Goal: Communication & Community: Participate in discussion

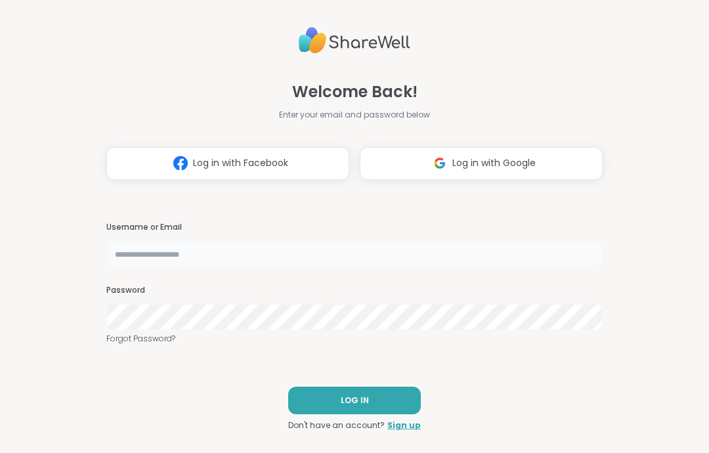
click at [153, 256] on input "text" at bounding box center [354, 253] width 497 height 26
type input "**********"
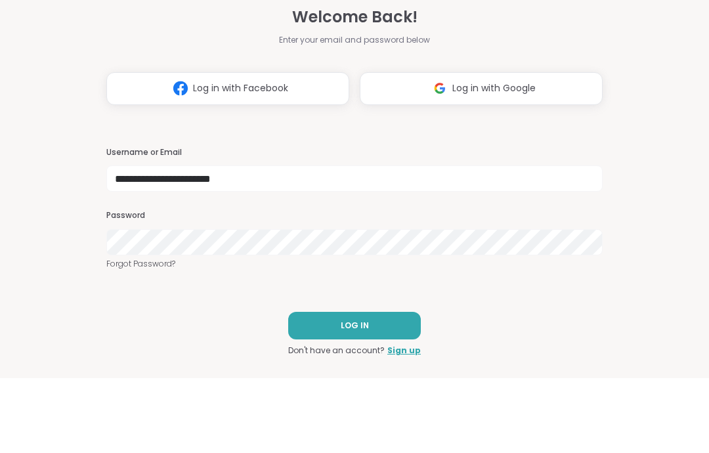
click at [378, 387] on button "LOG IN" at bounding box center [354, 401] width 133 height 28
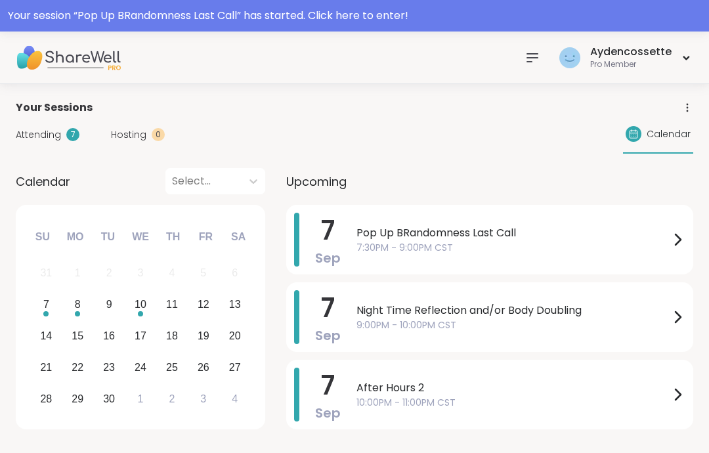
click at [137, 26] on div "Your session “ Pop Up BRandomness Last Call ” has started. Click here to enter!" at bounding box center [354, 16] width 709 height 32
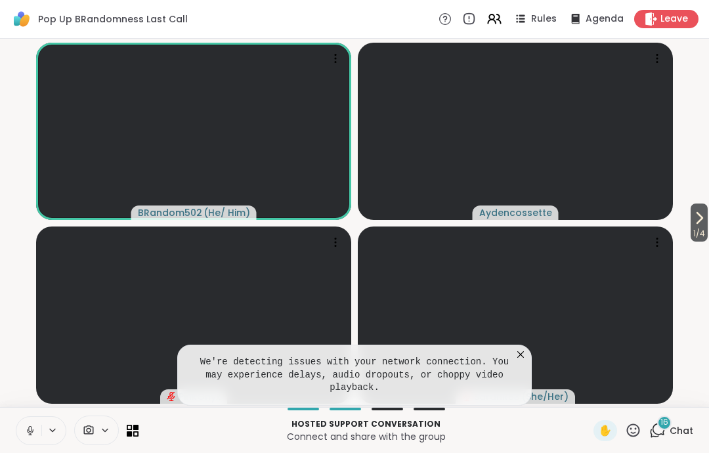
click at [30, 428] on icon at bounding box center [30, 431] width 12 height 12
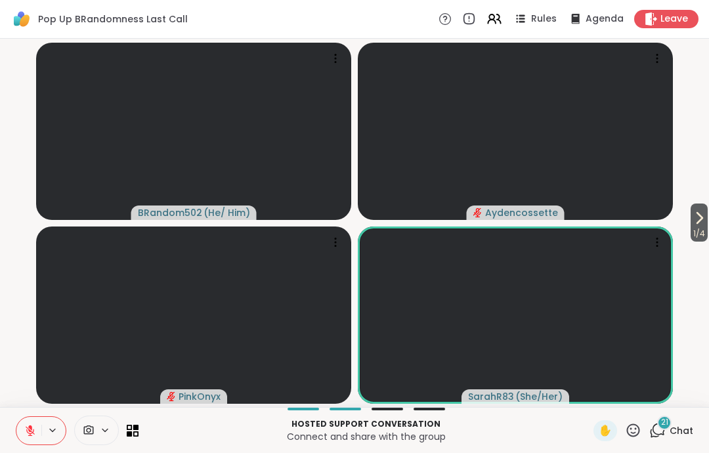
click at [29, 424] on button at bounding box center [28, 431] width 25 height 28
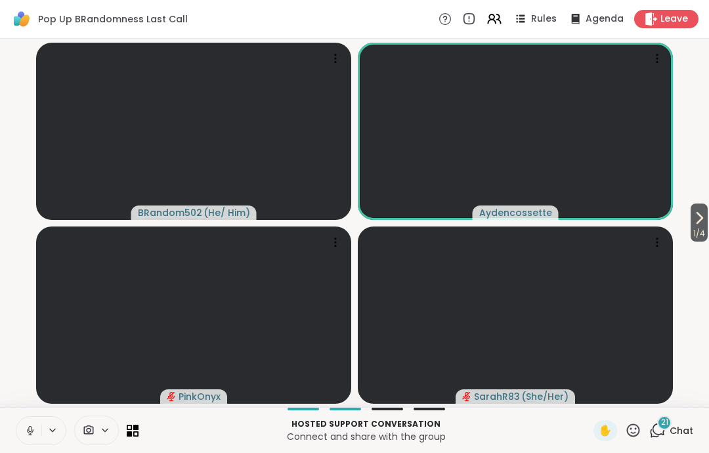
click at [31, 428] on icon at bounding box center [30, 431] width 12 height 12
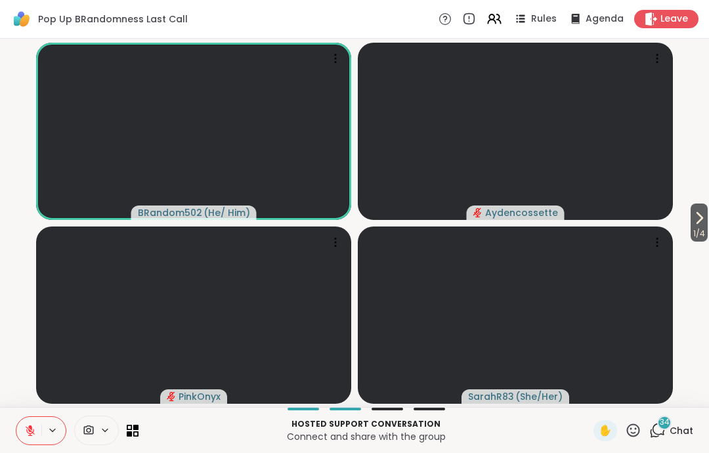
click at [671, 20] on span "Leave" at bounding box center [675, 18] width 28 height 13
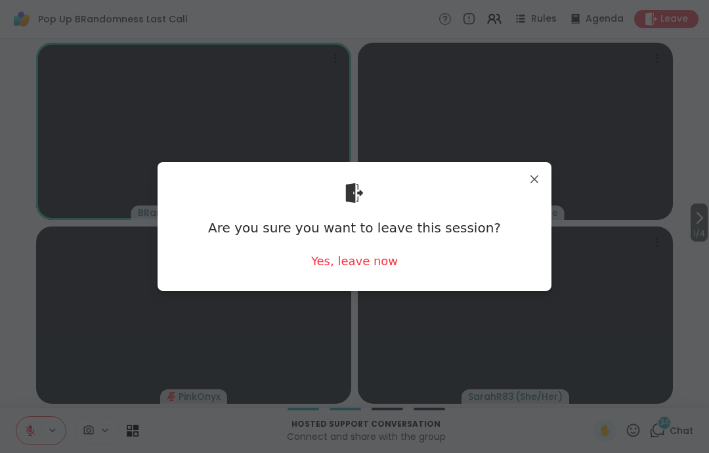
click at [368, 258] on div "Yes, leave now" at bounding box center [354, 261] width 87 height 16
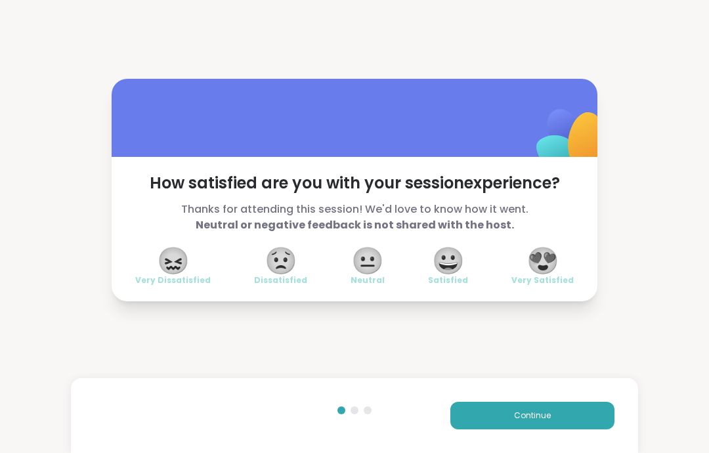
click at [579, 410] on button "Continue" at bounding box center [533, 416] width 164 height 28
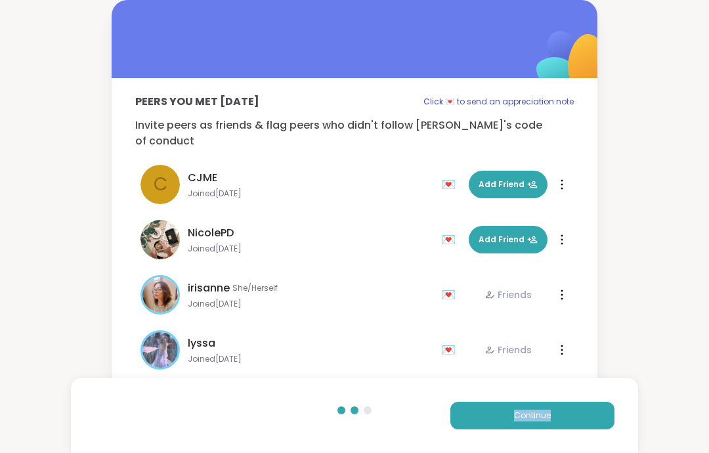
click at [586, 415] on button "Continue" at bounding box center [533, 416] width 164 height 28
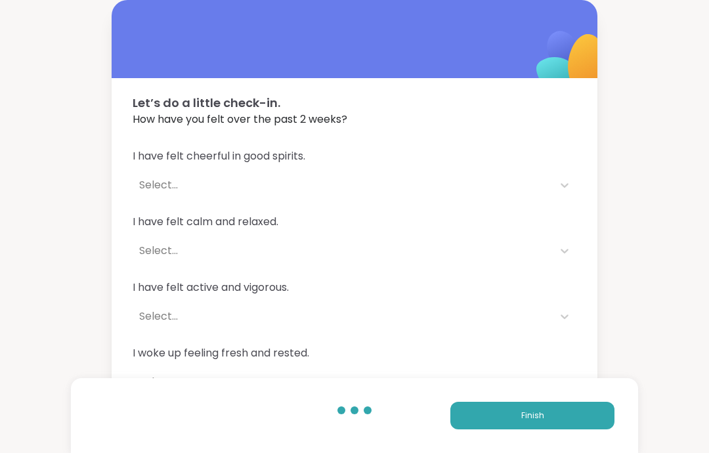
click at [596, 416] on button "Finish" at bounding box center [533, 416] width 164 height 28
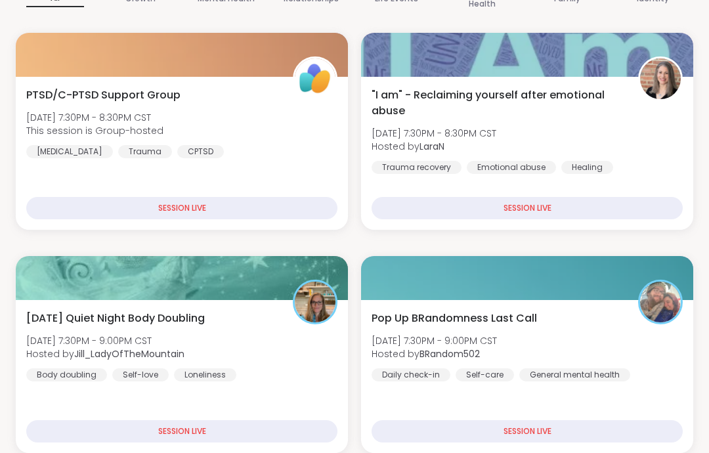
scroll to position [209, 0]
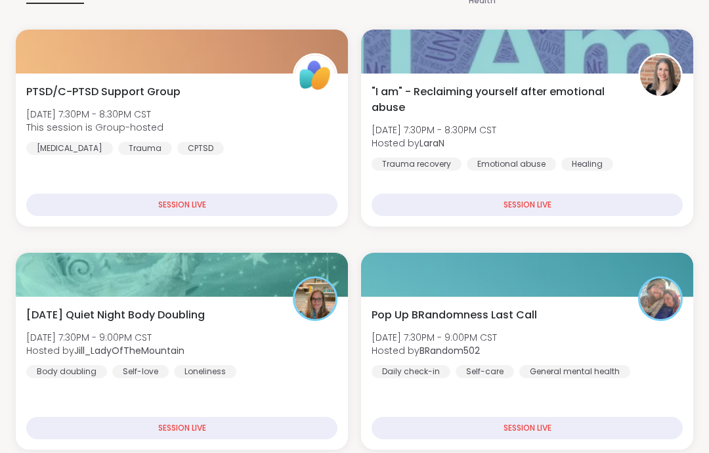
click at [573, 301] on div "Pop Up BRandomness Last Call [DATE] 7:30PM - 9:00PM CST Hosted by BRandom502 Da…" at bounding box center [527, 373] width 332 height 153
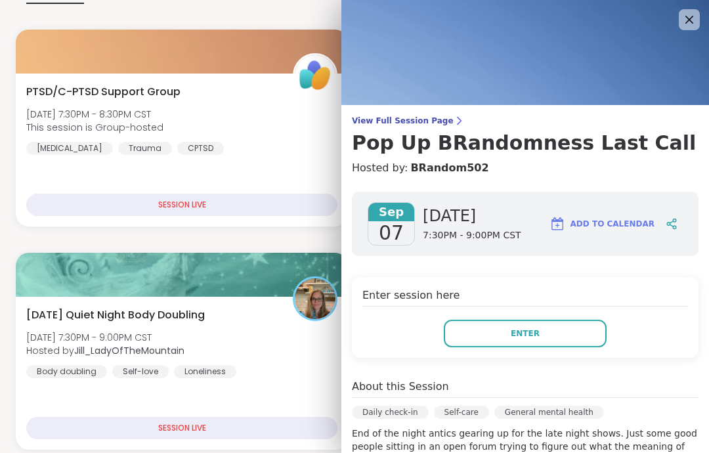
click at [577, 345] on button "Enter" at bounding box center [525, 334] width 163 height 28
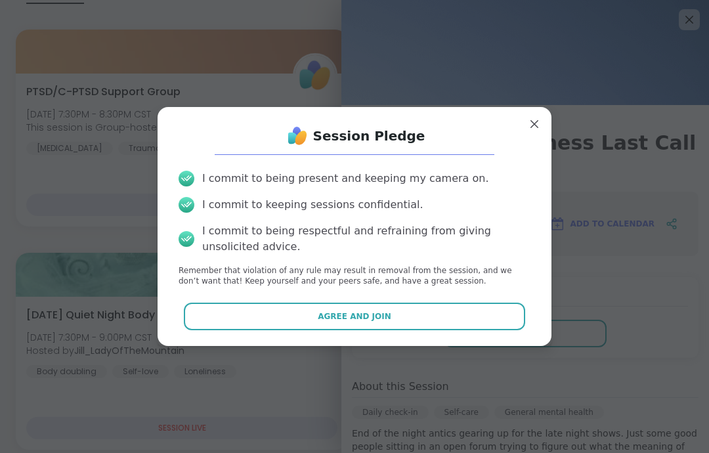
click at [506, 330] on button "Agree and Join" at bounding box center [355, 317] width 342 height 28
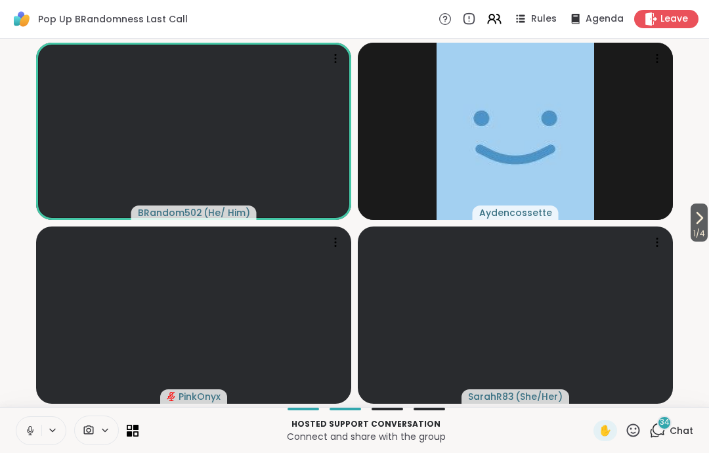
click at [41, 425] on button at bounding box center [28, 431] width 25 height 28
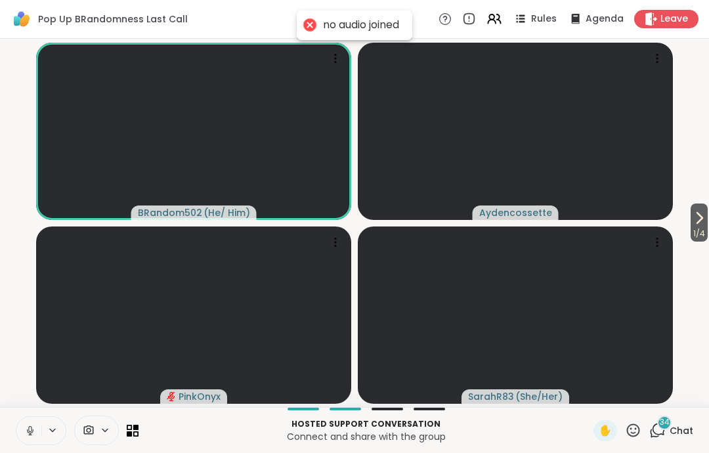
click at [35, 425] on icon at bounding box center [30, 431] width 12 height 12
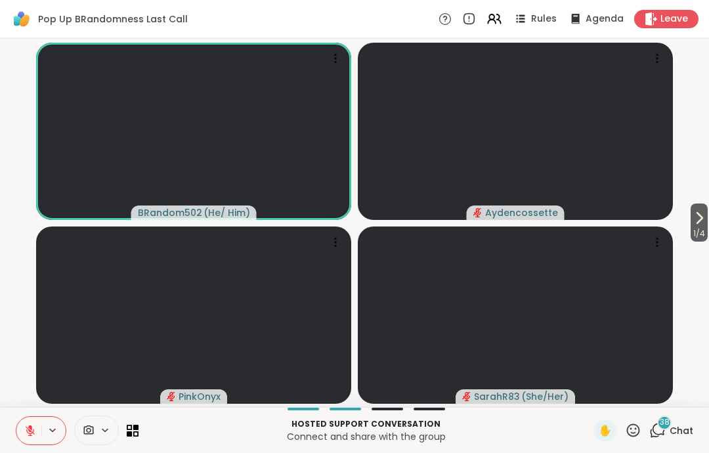
click at [33, 431] on icon at bounding box center [30, 431] width 12 height 12
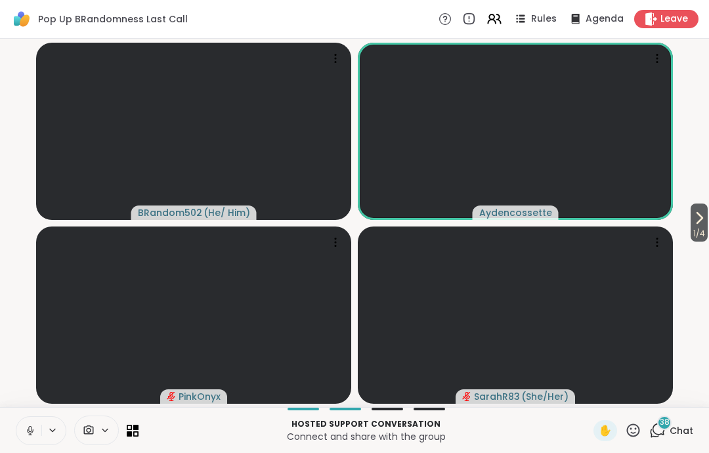
click at [35, 428] on icon at bounding box center [30, 431] width 12 height 12
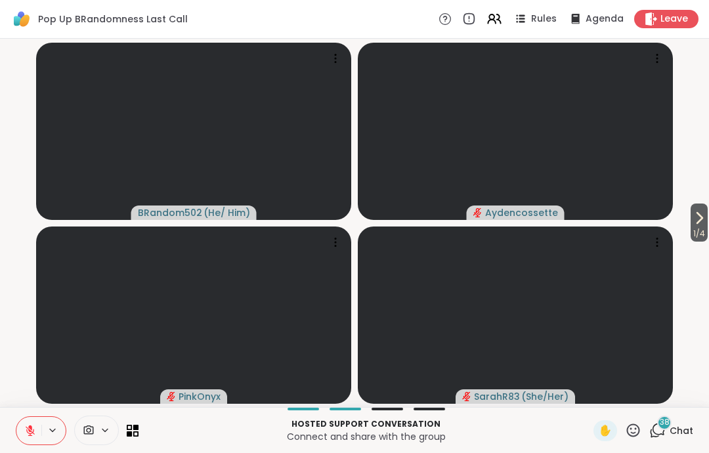
click at [16, 426] on button at bounding box center [28, 431] width 25 height 28
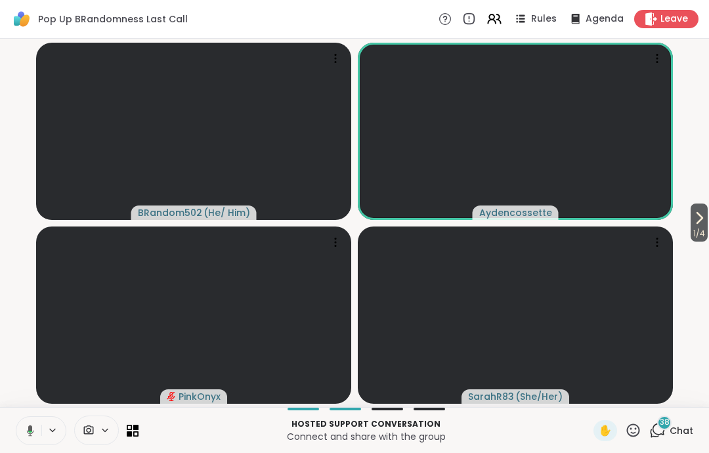
click at [25, 434] on icon at bounding box center [28, 431] width 12 height 12
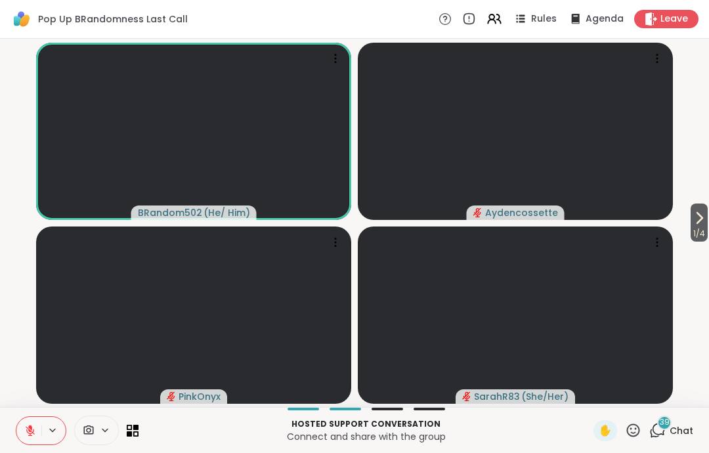
click at [642, 432] on icon at bounding box center [633, 430] width 16 height 16
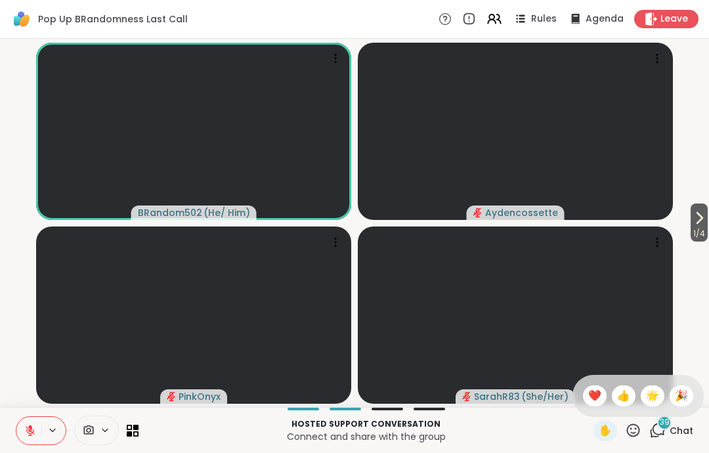
click at [652, 401] on span "🌟" at bounding box center [652, 396] width 13 height 16
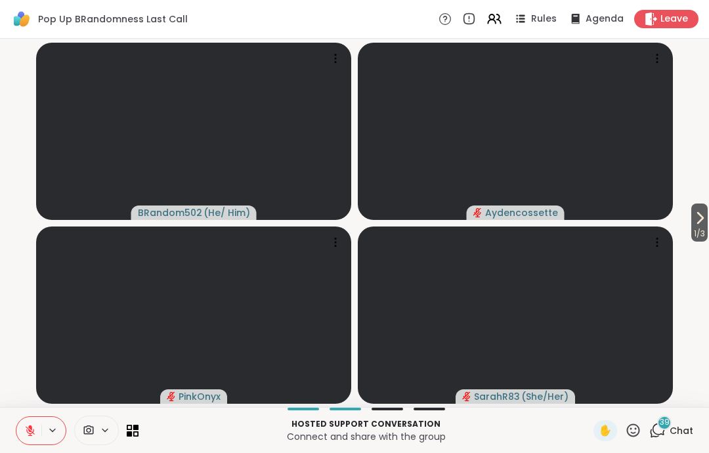
click at [23, 444] on button at bounding box center [28, 431] width 25 height 28
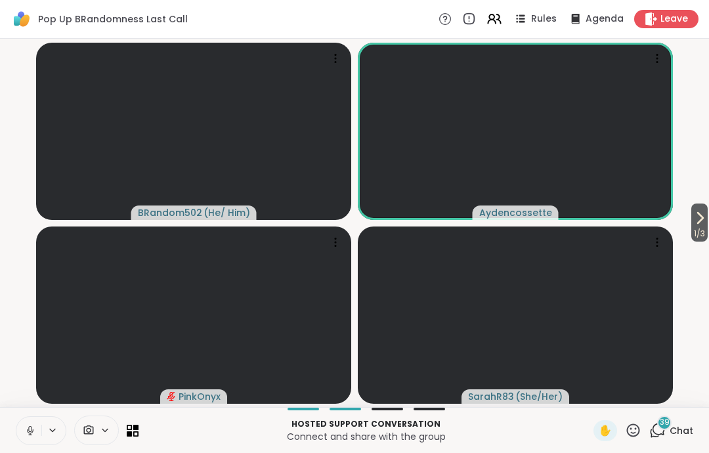
click at [30, 426] on icon at bounding box center [30, 431] width 12 height 12
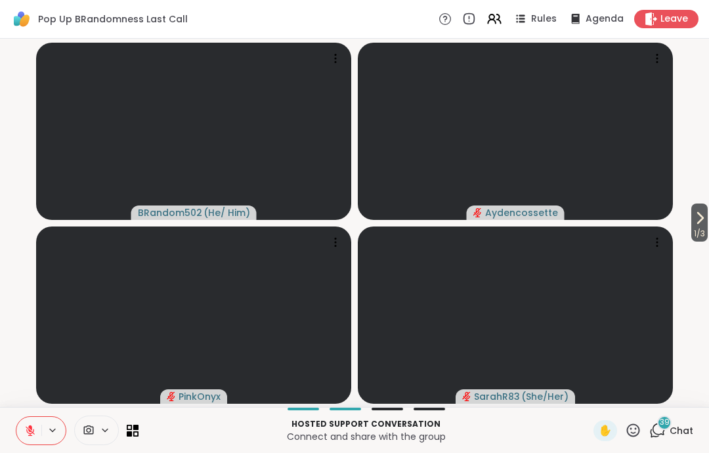
click at [32, 423] on button at bounding box center [28, 431] width 25 height 28
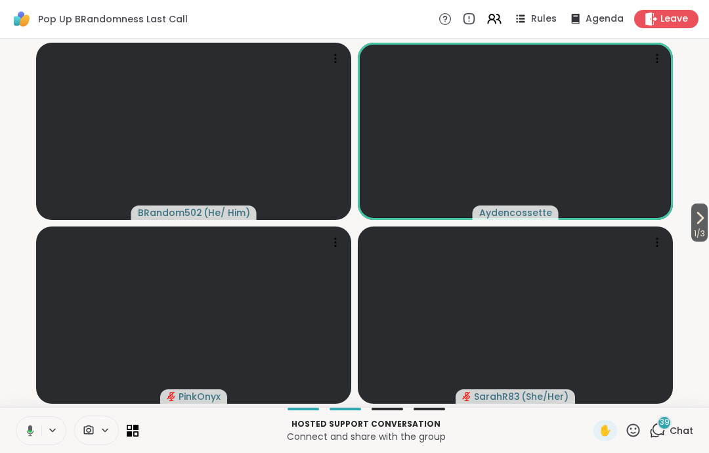
click at [26, 426] on icon at bounding box center [28, 431] width 12 height 12
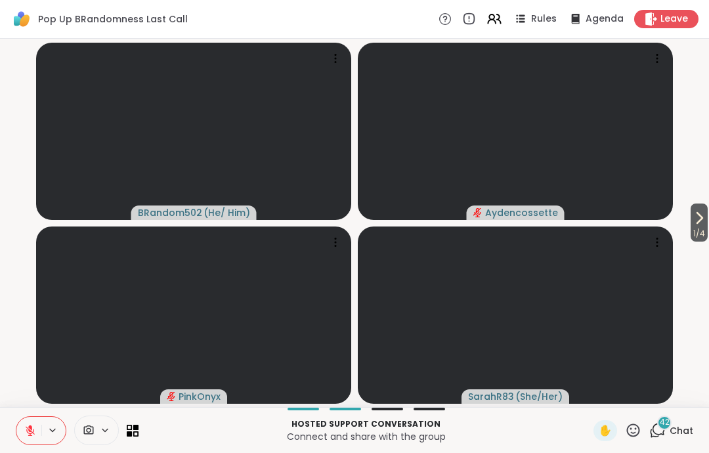
click at [30, 435] on icon at bounding box center [30, 430] width 9 height 9
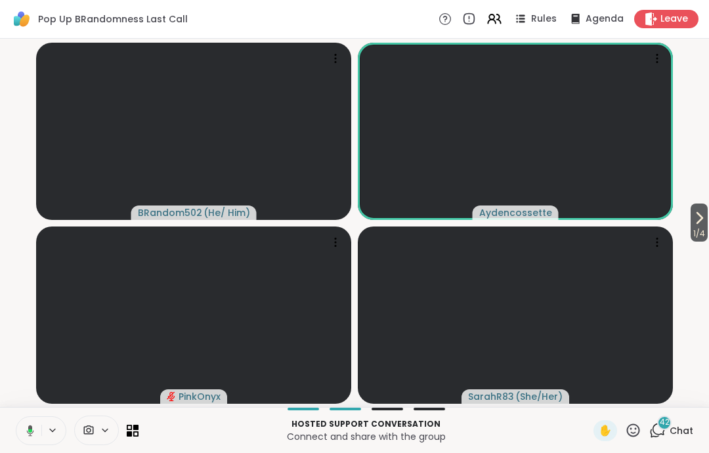
click at [30, 432] on icon at bounding box center [30, 430] width 4 height 3
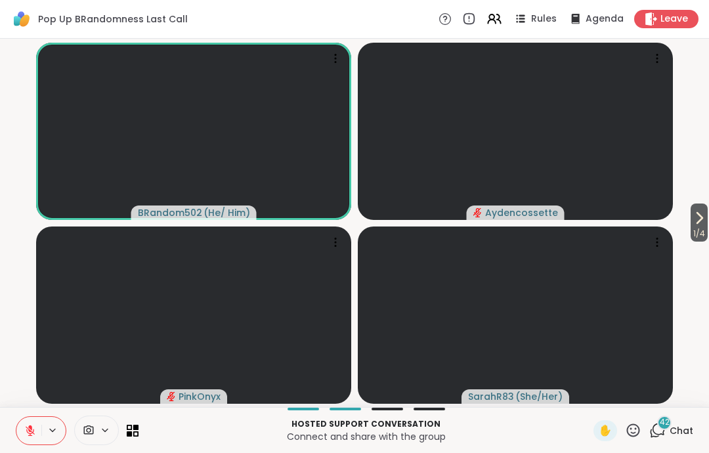
click at [33, 430] on icon at bounding box center [30, 431] width 12 height 12
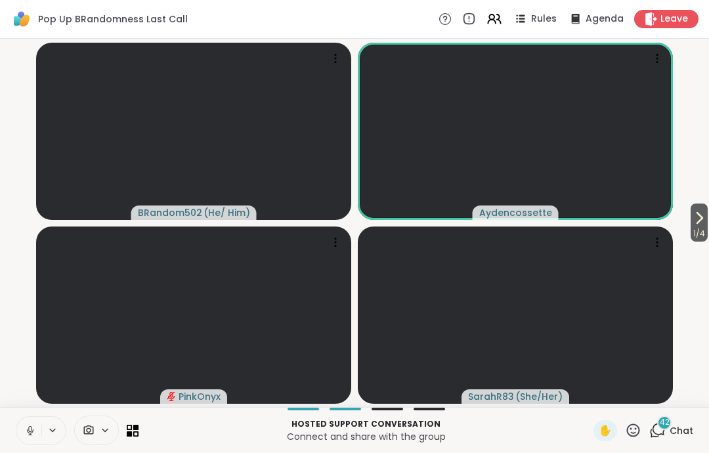
click at [30, 433] on icon at bounding box center [30, 431] width 12 height 12
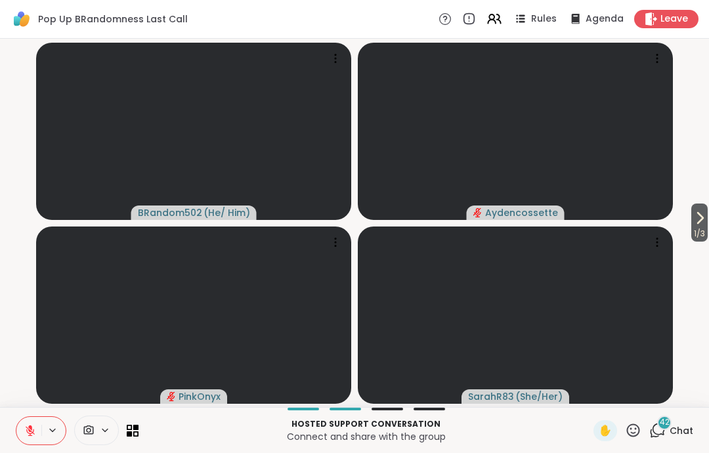
click at [31, 441] on button at bounding box center [28, 431] width 25 height 28
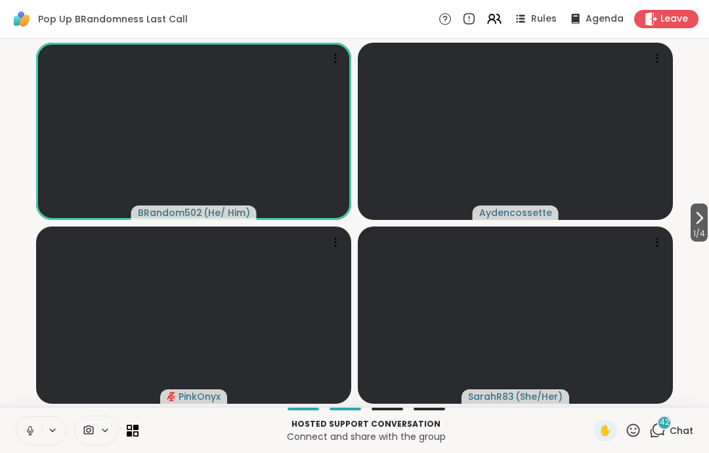
click at [27, 441] on button at bounding box center [28, 431] width 25 height 28
click at [26, 428] on icon at bounding box center [30, 431] width 12 height 12
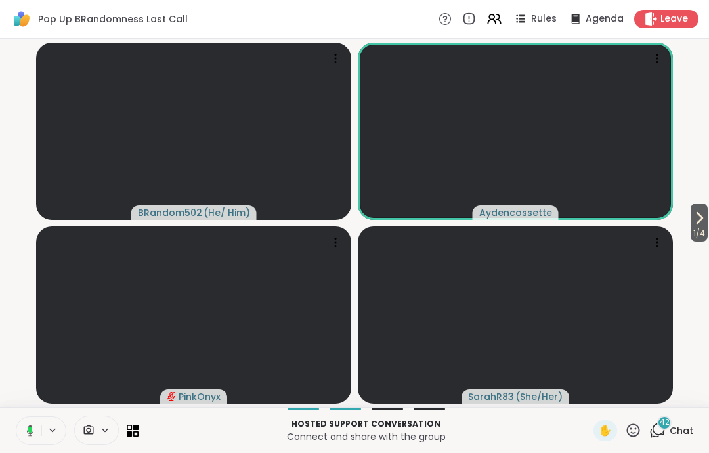
click at [28, 425] on icon at bounding box center [28, 431] width 12 height 12
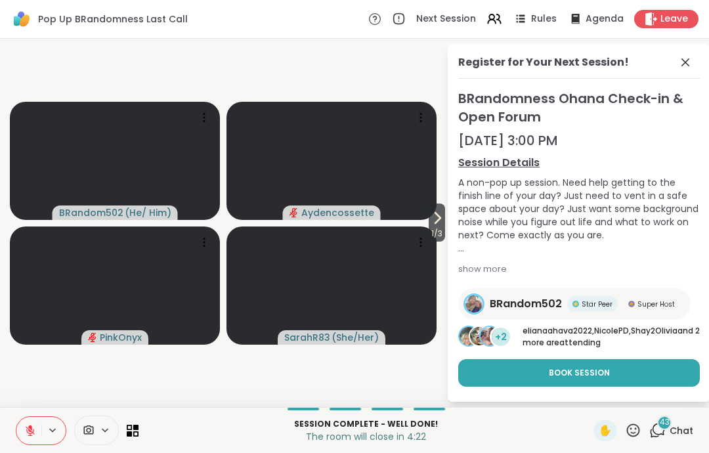
click at [687, 65] on icon at bounding box center [686, 63] width 16 height 16
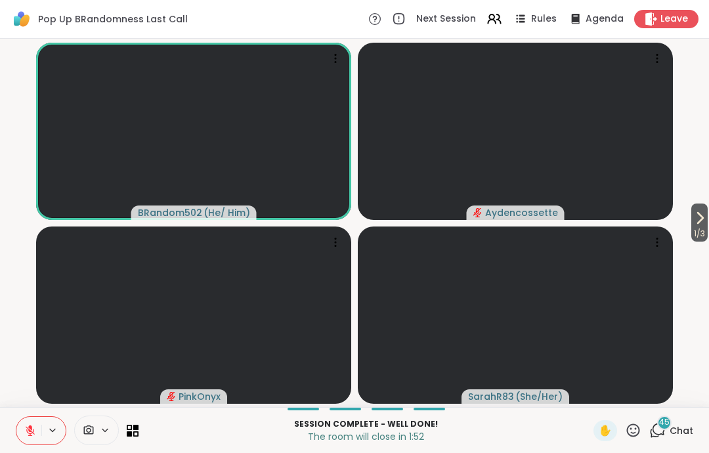
click at [33, 436] on icon at bounding box center [30, 431] width 12 height 12
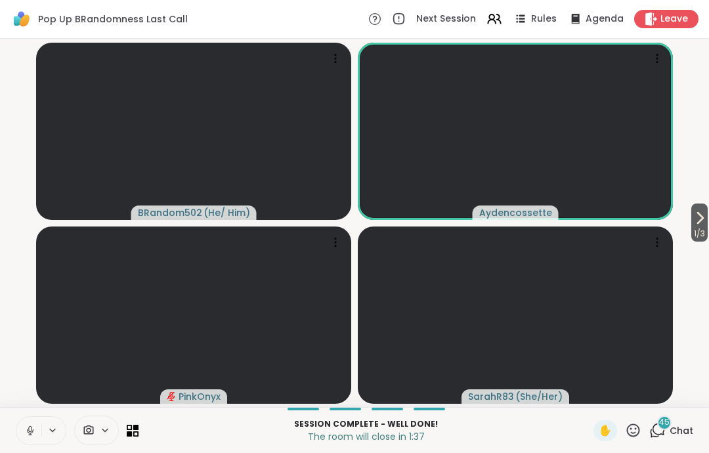
click at [30, 427] on icon at bounding box center [30, 431] width 12 height 12
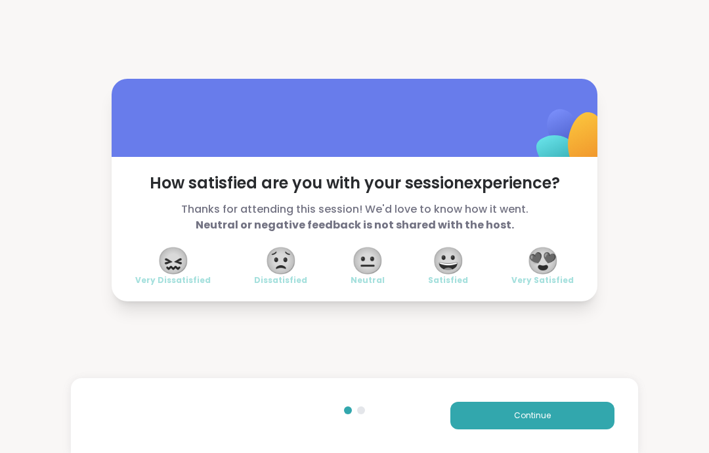
click at [555, 261] on span "😍" at bounding box center [543, 261] width 33 height 24
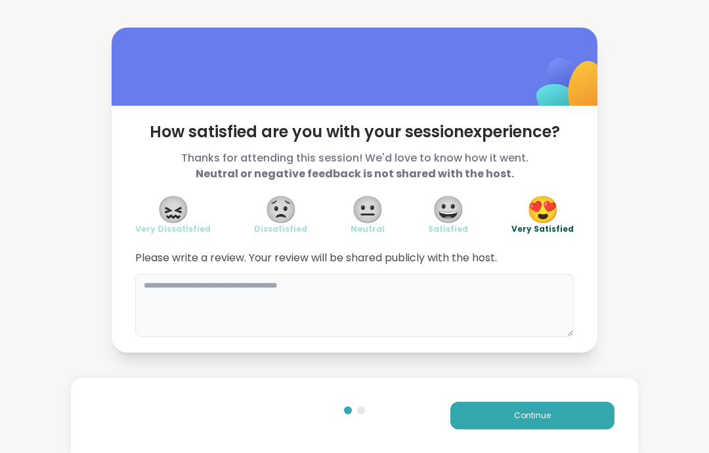
click at [468, 293] on textarea at bounding box center [354, 305] width 439 height 63
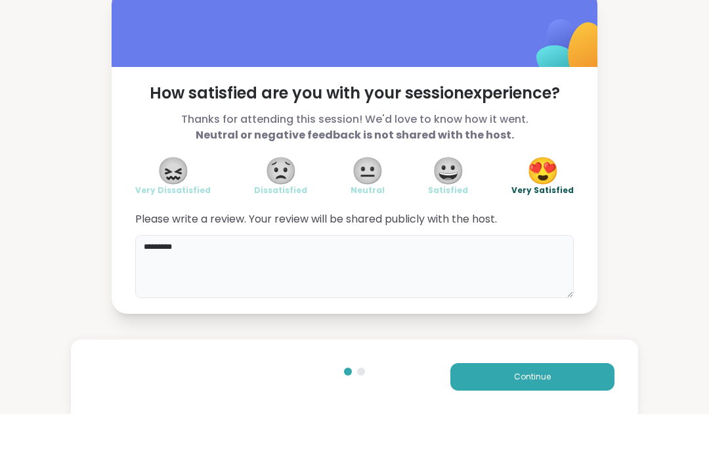
type textarea "**********"
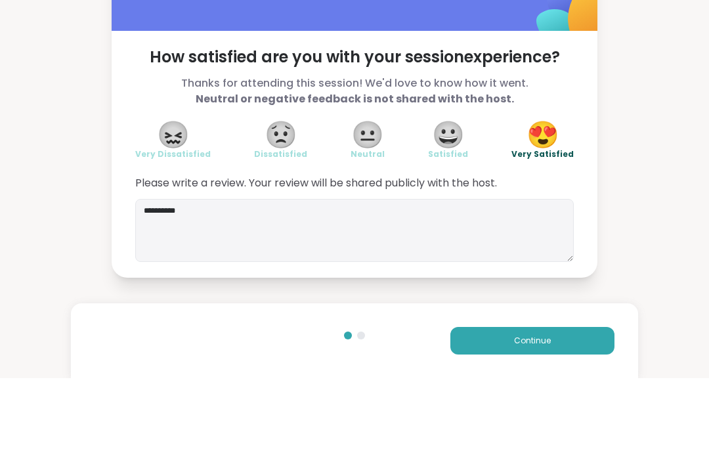
click at [563, 402] on button "Continue" at bounding box center [533, 416] width 164 height 28
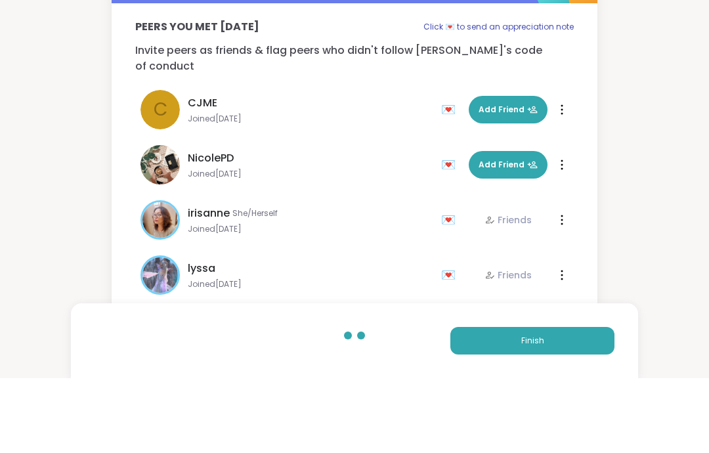
scroll to position [24, 0]
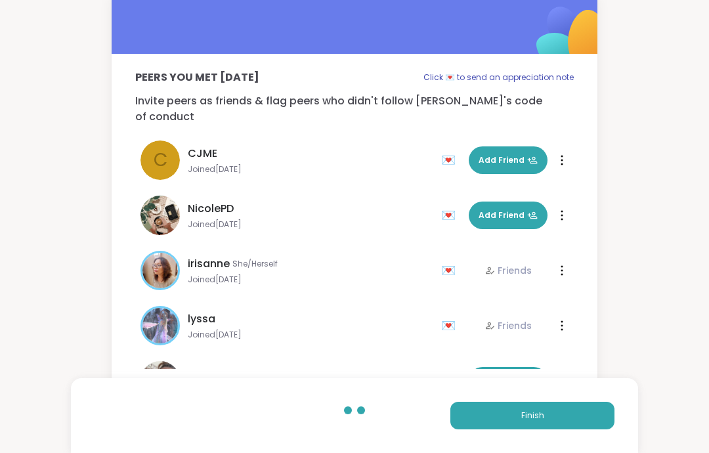
click at [580, 345] on div "Peers you met [DATE] Click 💌 to send an appreciation note Invite peers as frien…" at bounding box center [355, 219] width 486 height 331
click at [575, 424] on button "Finish" at bounding box center [533, 416] width 164 height 28
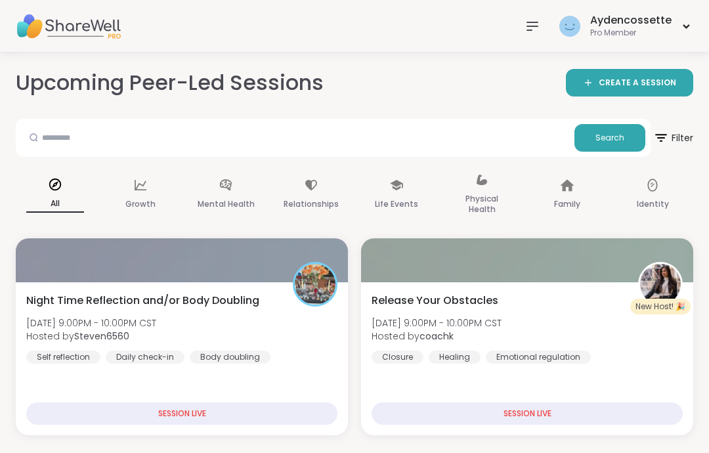
click at [317, 369] on div "Night Time Reflection and/or Body Doubling [DATE] 9:00PM - 10:00PM CST Hosted b…" at bounding box center [182, 358] width 332 height 153
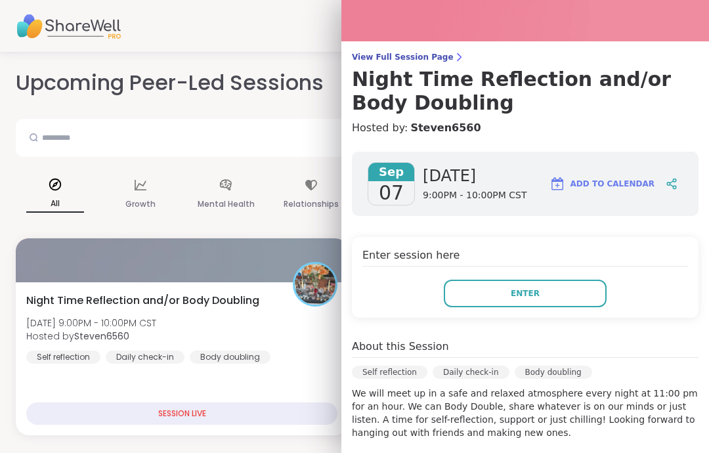
scroll to position [62, 0]
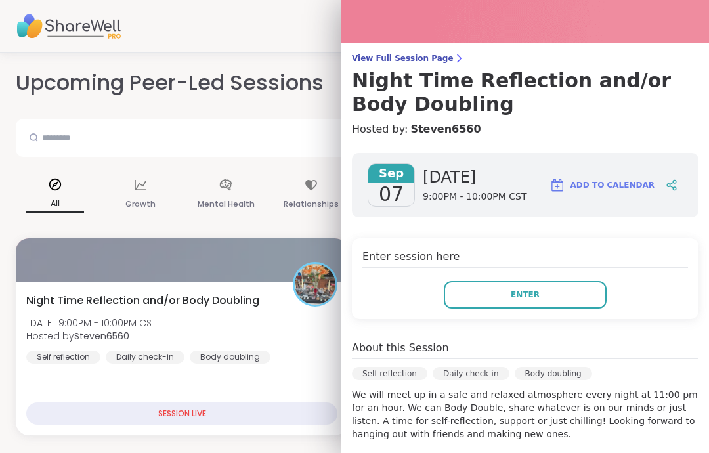
click at [575, 299] on button "Enter" at bounding box center [525, 295] width 163 height 28
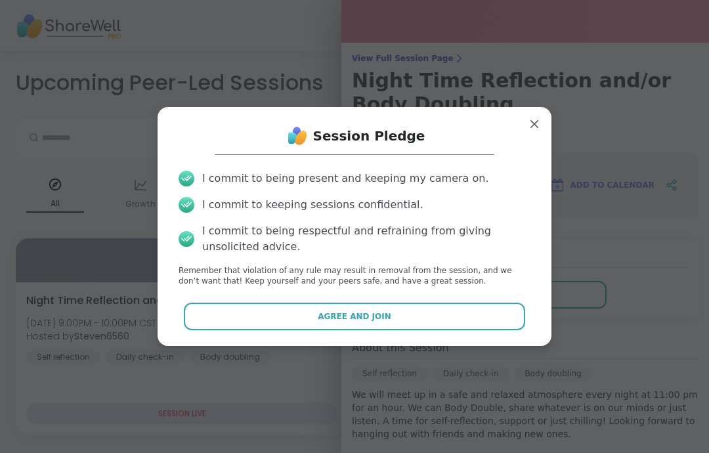
click at [481, 330] on button "Agree and Join" at bounding box center [355, 317] width 342 height 28
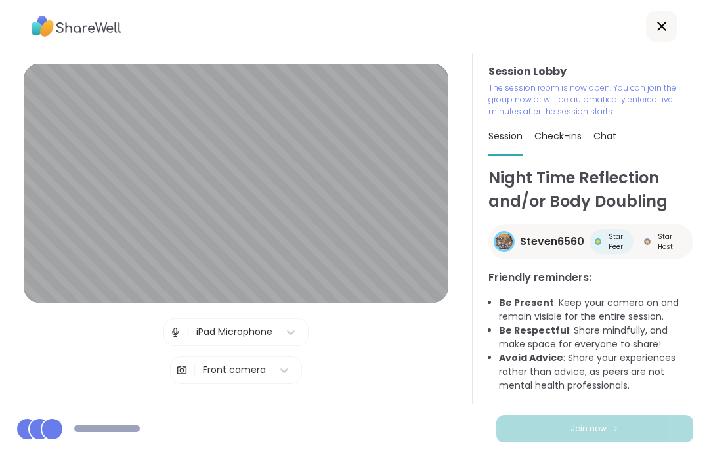
click at [665, 37] on div at bounding box center [662, 27] width 32 height 32
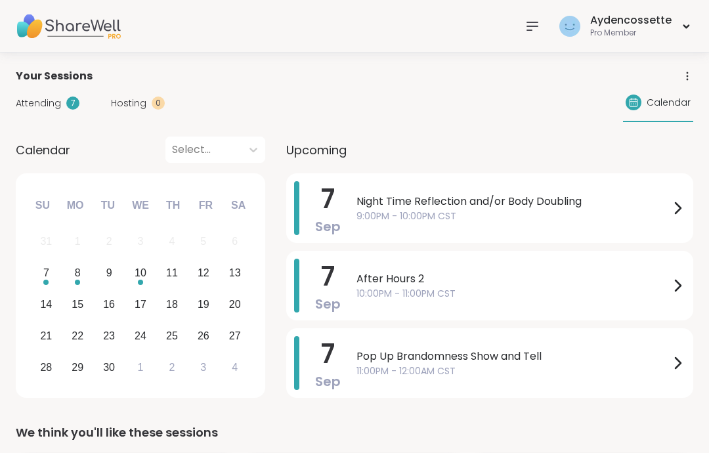
click at [479, 202] on span "Night Time Reflection and/or Body Doubling" at bounding box center [513, 202] width 313 height 16
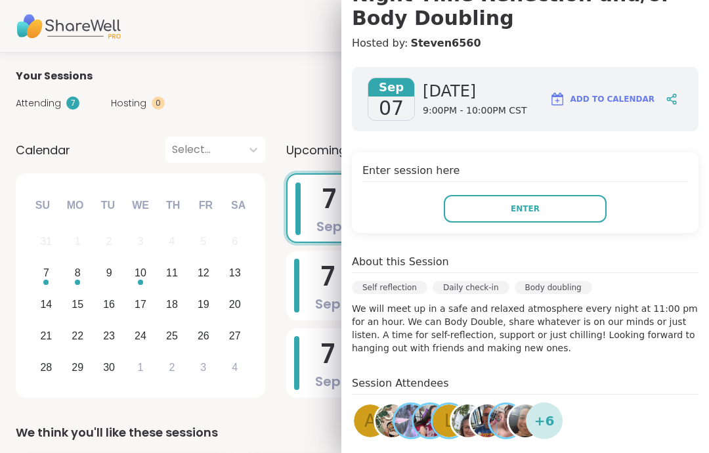
scroll to position [130, 0]
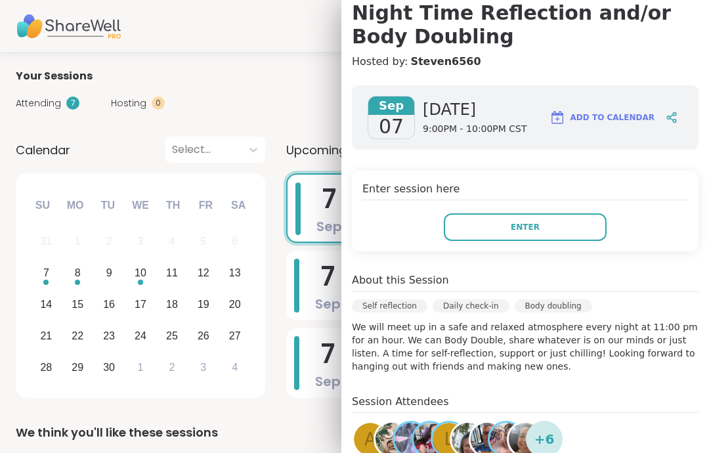
click at [572, 240] on button "Enter" at bounding box center [525, 227] width 163 height 28
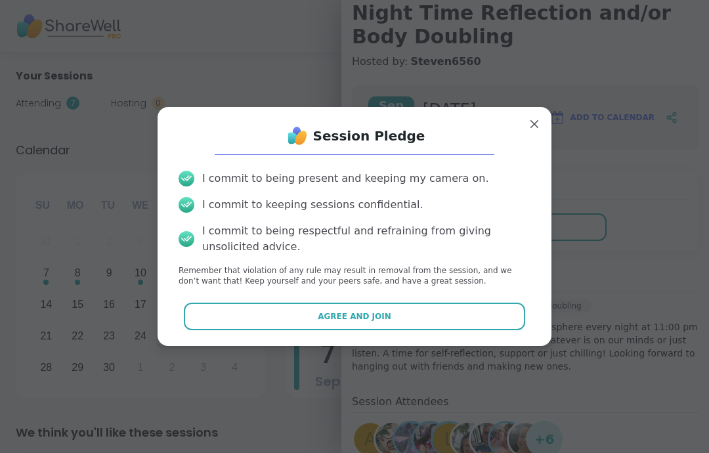
click at [463, 310] on button "Agree and Join" at bounding box center [355, 317] width 342 height 28
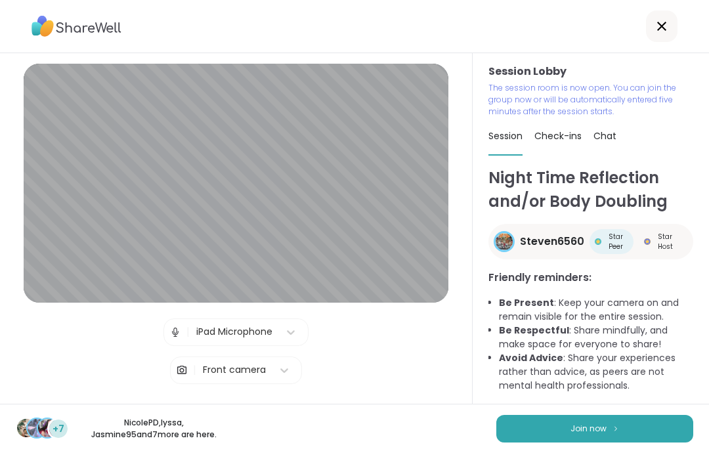
click at [656, 424] on button "Join now" at bounding box center [595, 429] width 197 height 28
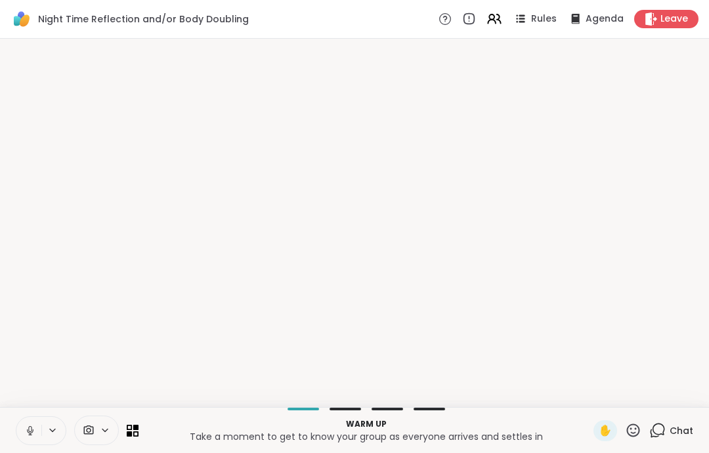
click at [37, 429] on button at bounding box center [28, 431] width 25 height 28
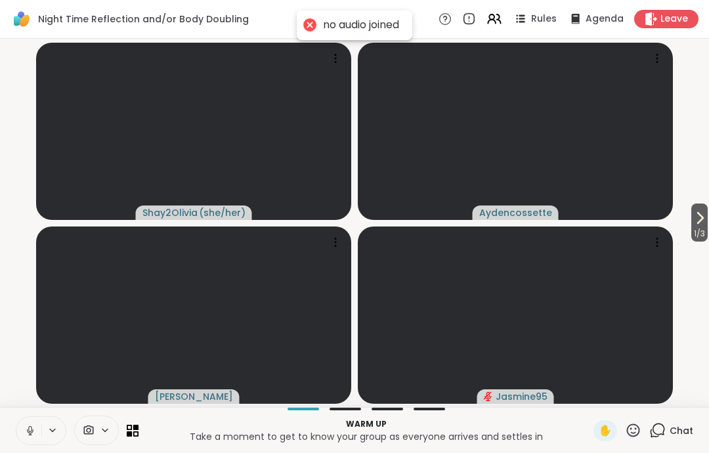
click at [22, 419] on button at bounding box center [28, 431] width 25 height 28
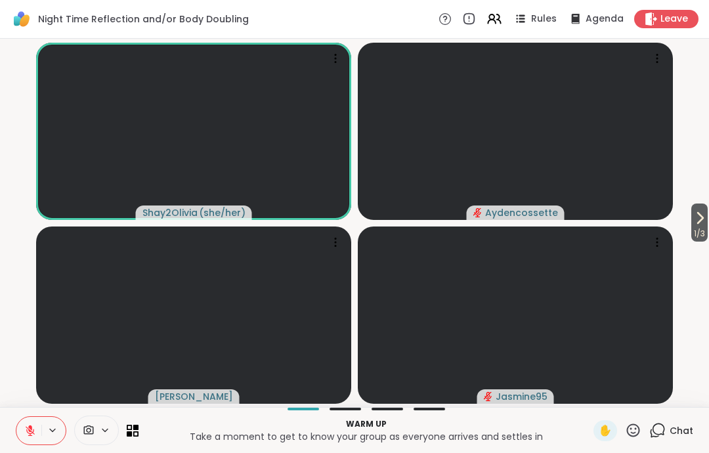
click at [694, 223] on icon at bounding box center [700, 218] width 16 height 16
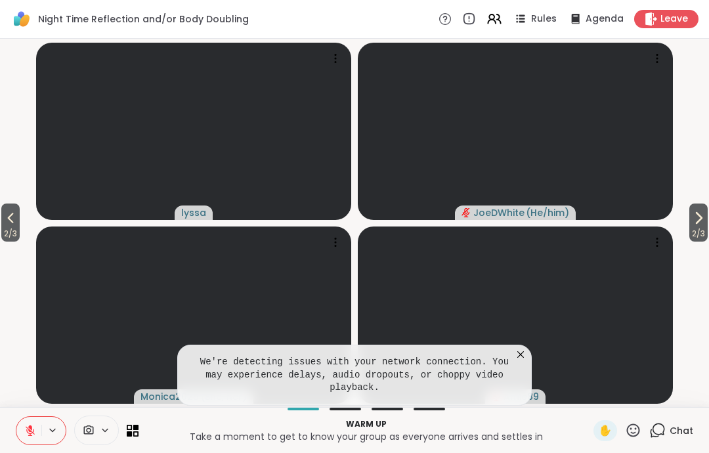
click at [708, 227] on span "2 / 3" at bounding box center [699, 234] width 18 height 16
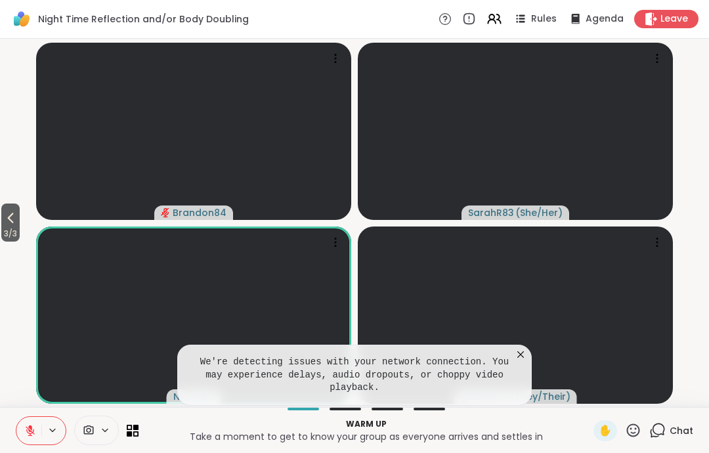
click at [507, 344] on video at bounding box center [515, 315] width 315 height 177
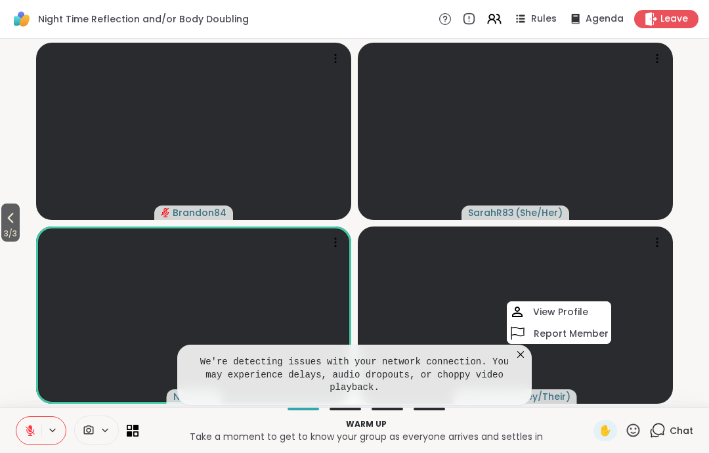
click at [519, 361] on icon at bounding box center [520, 354] width 13 height 13
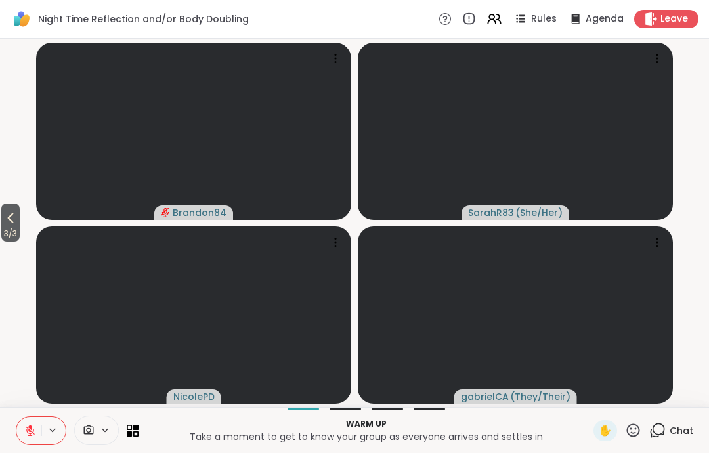
click at [16, 250] on video-player-container "3 / 3 Brandon84 SarahR83 ( She/Her ) [PERSON_NAME] ( They/Their )" at bounding box center [355, 223] width 694 height 358
click at [15, 250] on video-player-container "3 / 3 Brandon84 SarahR83 ( She/Her ) [PERSON_NAME] ( They/Their )" at bounding box center [355, 223] width 694 height 358
click at [20, 234] on span "3 / 3" at bounding box center [10, 234] width 18 height 16
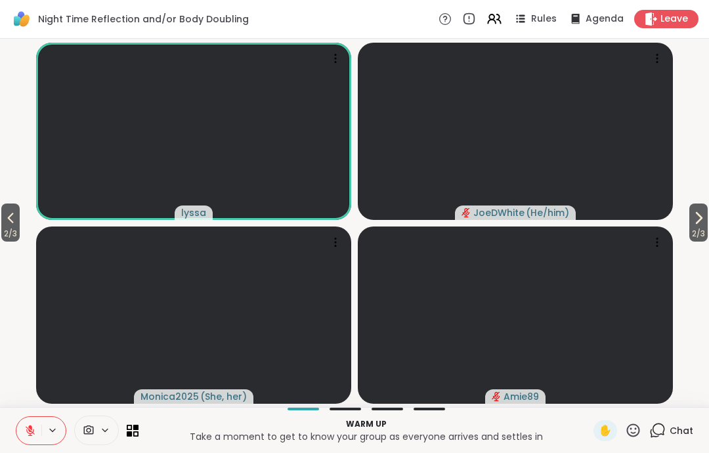
click at [20, 234] on span "2 / 3" at bounding box center [10, 234] width 18 height 16
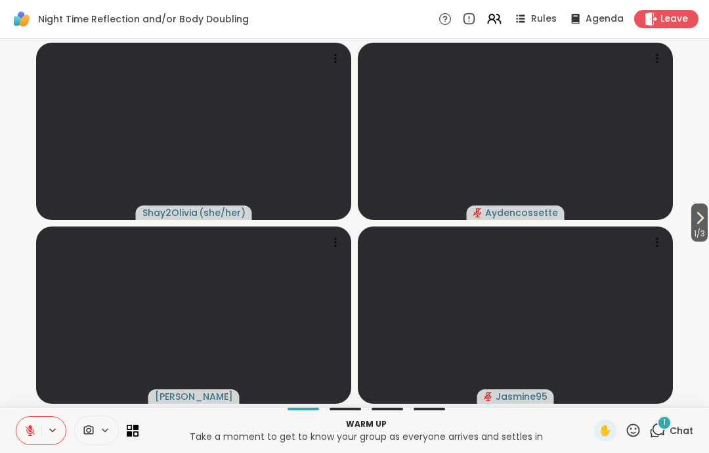
click at [671, 428] on span "Chat" at bounding box center [682, 430] width 24 height 13
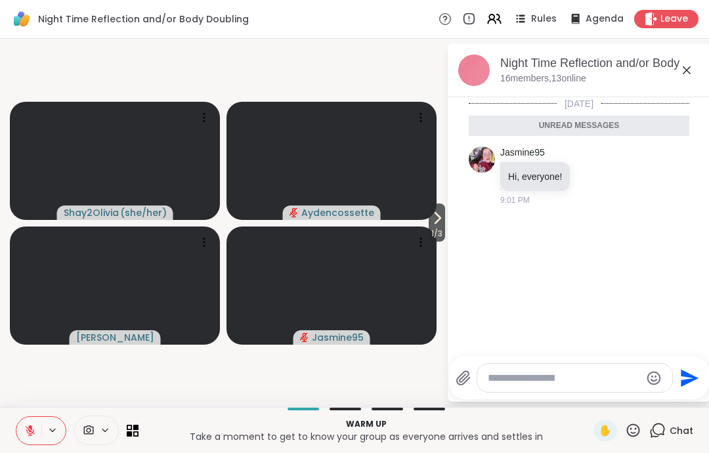
click at [692, 56] on div "Night Time Reflection and/or Body Doubling, [DATE]" at bounding box center [600, 63] width 200 height 16
click at [698, 64] on div "Night Time Reflection and/or Body Doubling, [DATE]" at bounding box center [600, 63] width 200 height 16
click at [685, 73] on icon at bounding box center [687, 70] width 16 height 16
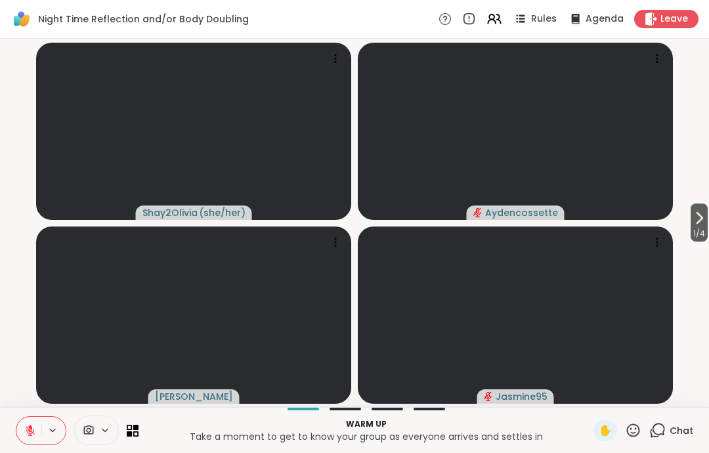
click at [491, 8] on div "Night Time Reflection and/or Body Doubling Rules Agenda Leave" at bounding box center [354, 19] width 709 height 39
click at [492, 20] on icon at bounding box center [495, 19] width 16 height 16
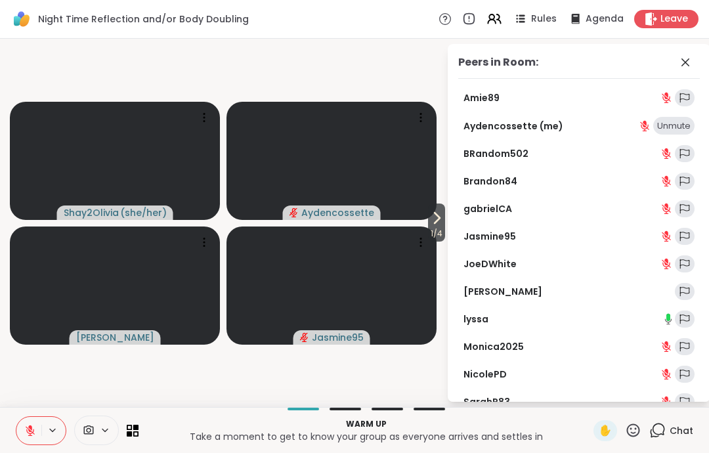
click at [685, 61] on icon at bounding box center [686, 62] width 8 height 8
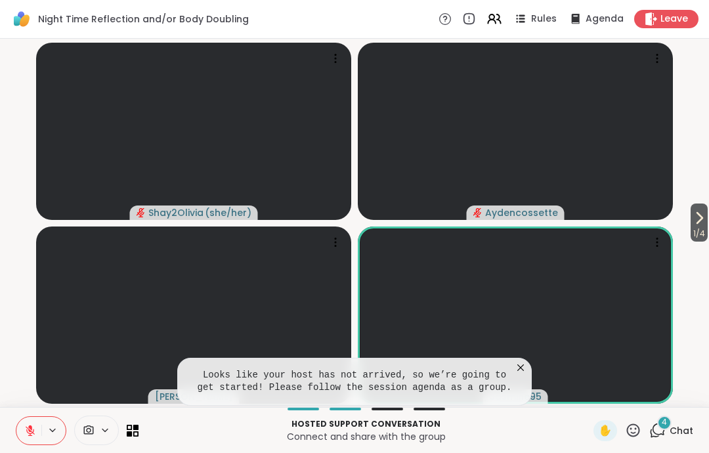
click at [524, 342] on video at bounding box center [515, 315] width 315 height 177
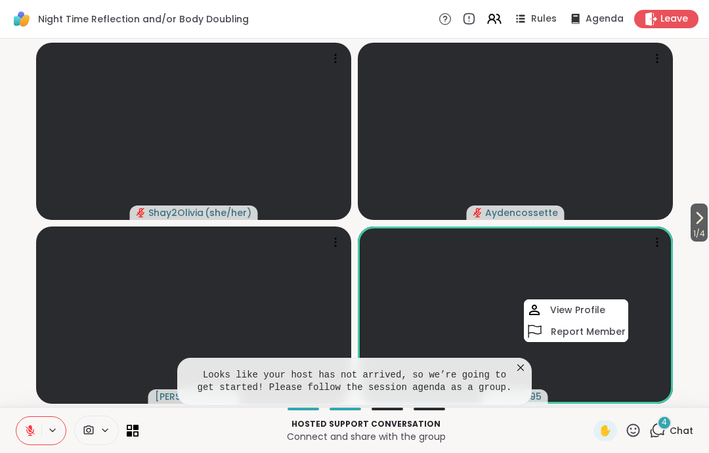
click at [519, 365] on icon at bounding box center [521, 368] width 7 height 7
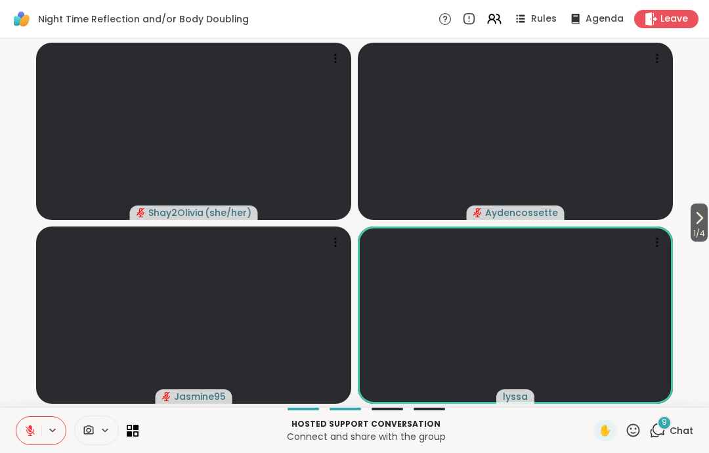
click at [26, 440] on button at bounding box center [28, 431] width 25 height 28
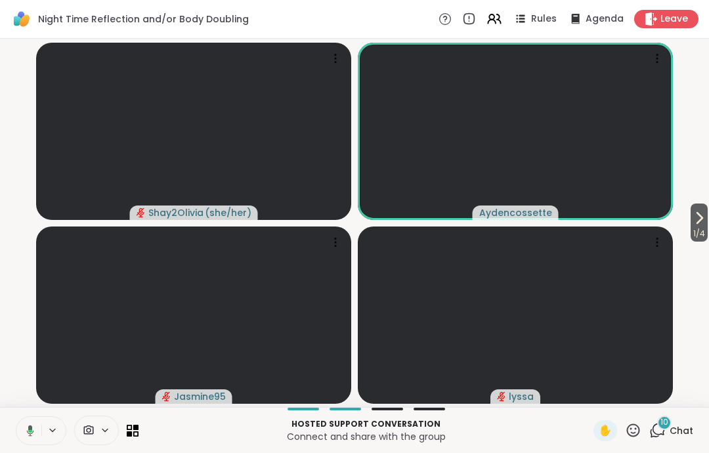
click at [22, 428] on button at bounding box center [27, 431] width 27 height 28
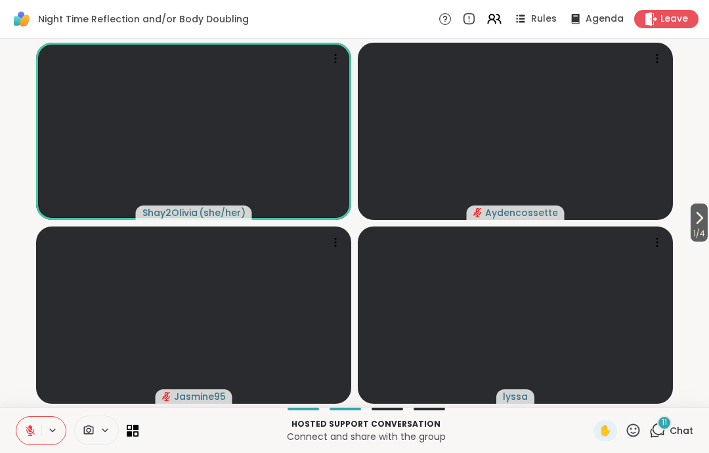
click at [698, 229] on span "1 / 4" at bounding box center [699, 234] width 17 height 16
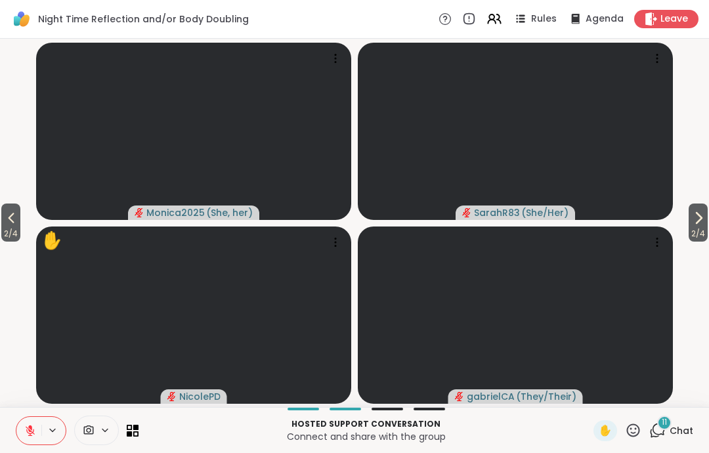
click at [700, 231] on span "2 / 4" at bounding box center [698, 234] width 19 height 16
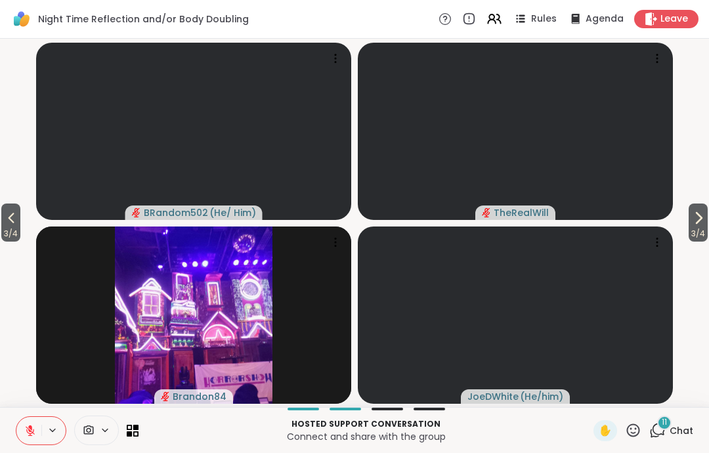
click at [9, 229] on span "3 / 4" at bounding box center [10, 234] width 19 height 16
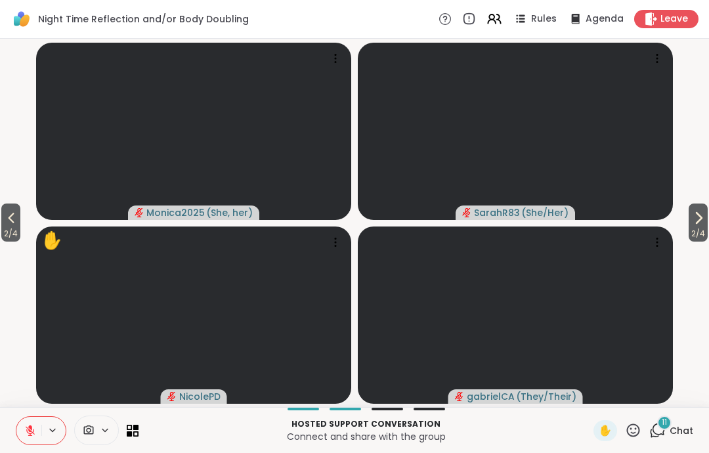
click at [9, 229] on span "2 / 4" at bounding box center [10, 234] width 19 height 16
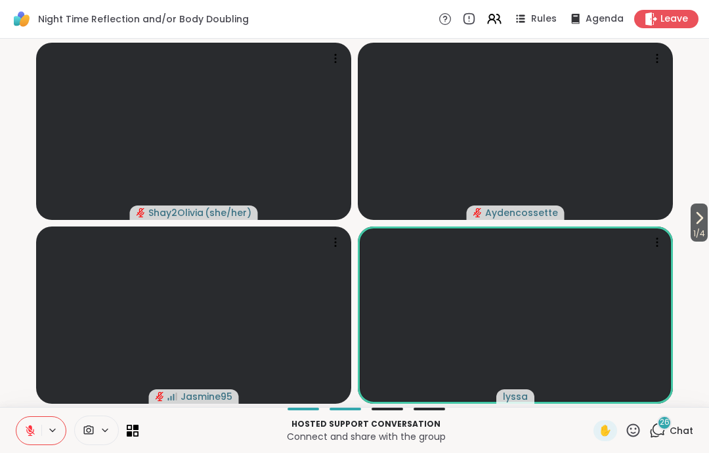
click at [24, 432] on icon at bounding box center [30, 431] width 12 height 12
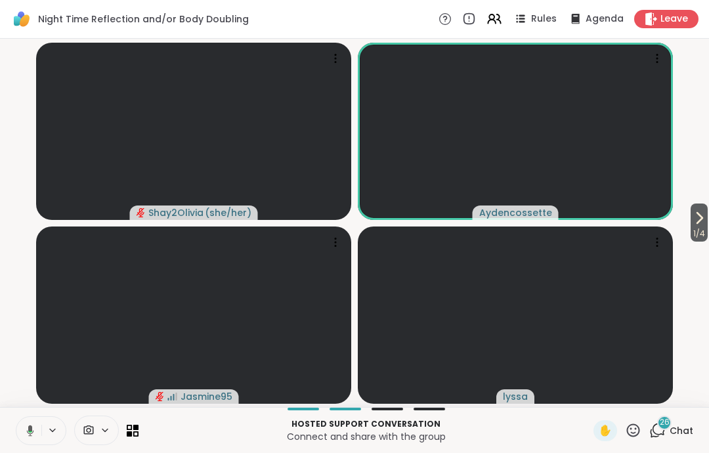
click at [30, 432] on icon at bounding box center [30, 431] width 4 height 1
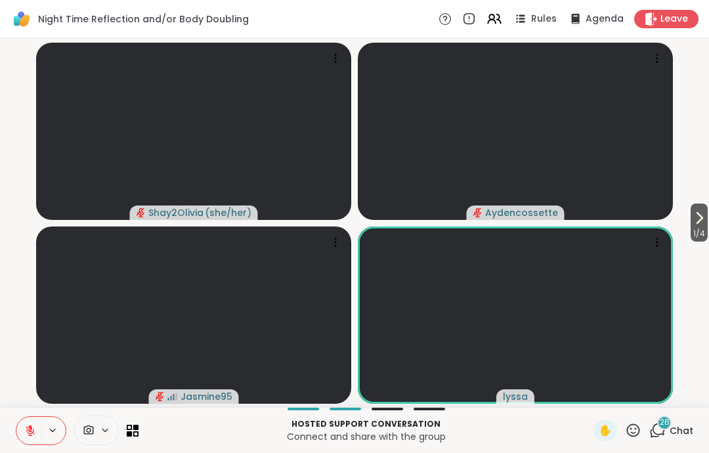
click at [27, 431] on icon at bounding box center [30, 430] width 9 height 9
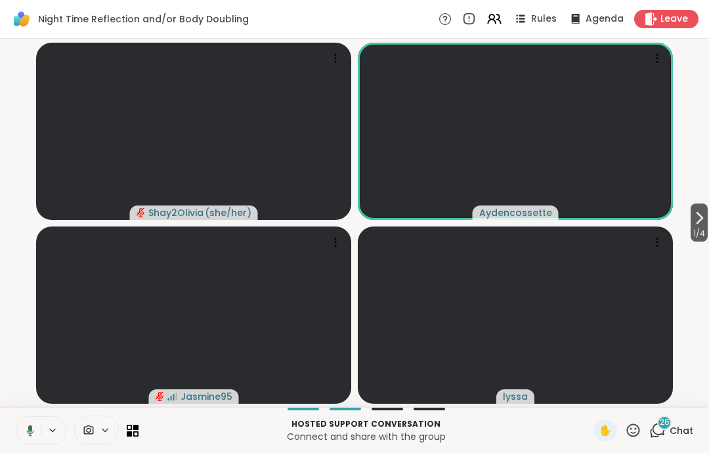
click at [25, 436] on icon at bounding box center [28, 431] width 12 height 12
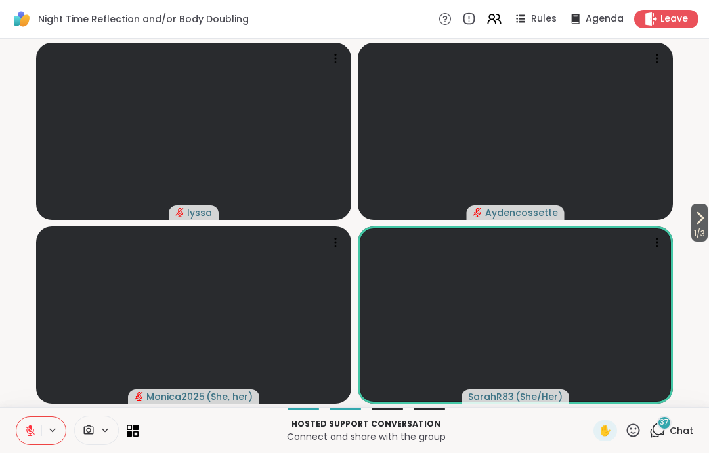
click at [27, 417] on button at bounding box center [28, 431] width 25 height 28
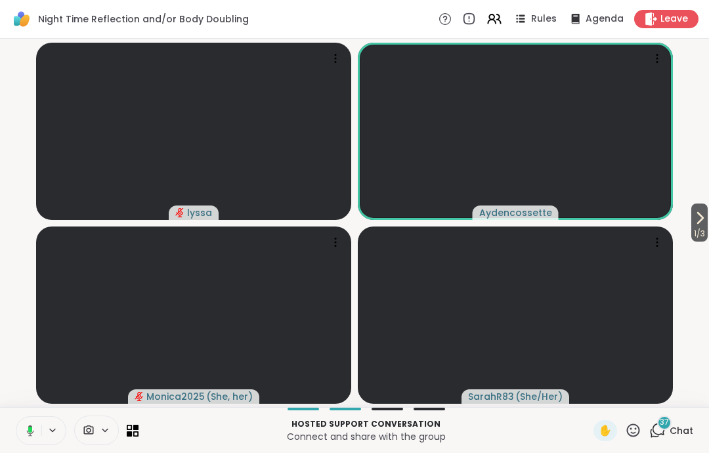
click at [34, 430] on button at bounding box center [27, 431] width 27 height 28
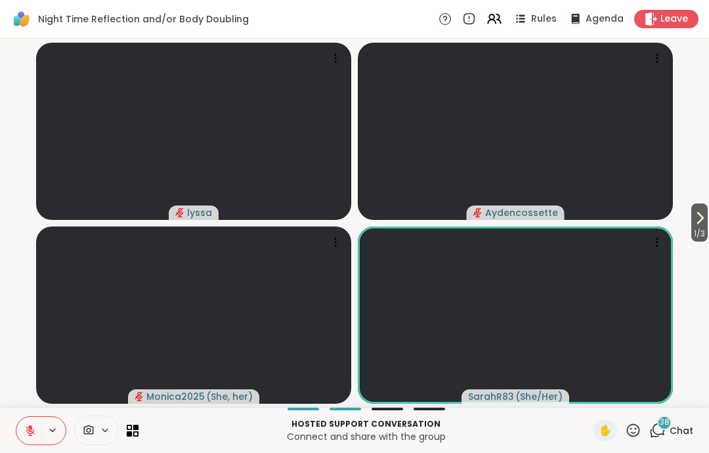
click at [30, 426] on icon at bounding box center [30, 427] width 4 height 5
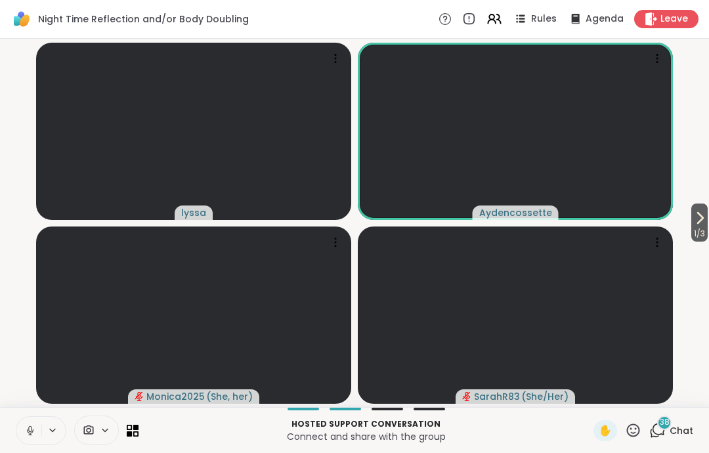
click at [28, 430] on icon at bounding box center [30, 431] width 7 height 4
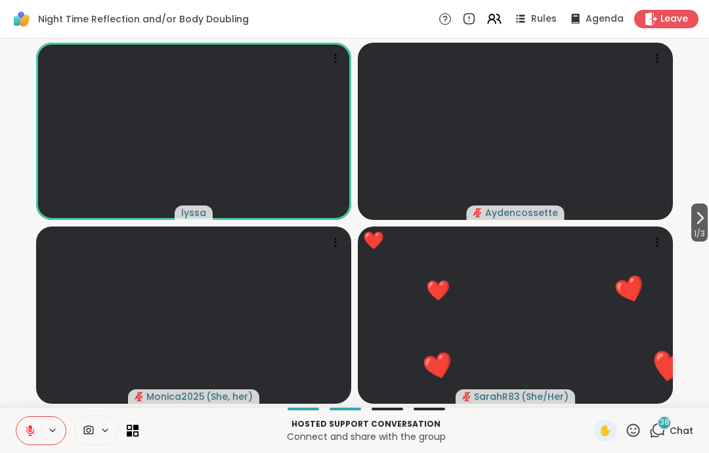
click at [11, 437] on div "Hosted support conversation Connect and share with the group ✋ 38 Chat" at bounding box center [354, 430] width 709 height 46
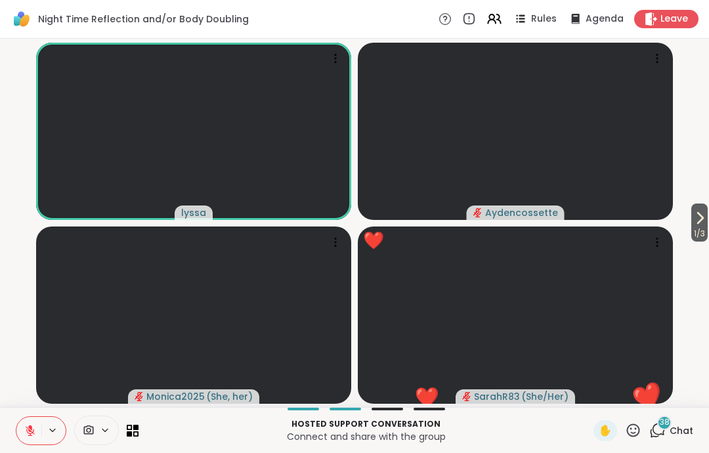
click at [30, 434] on icon at bounding box center [30, 430] width 9 height 9
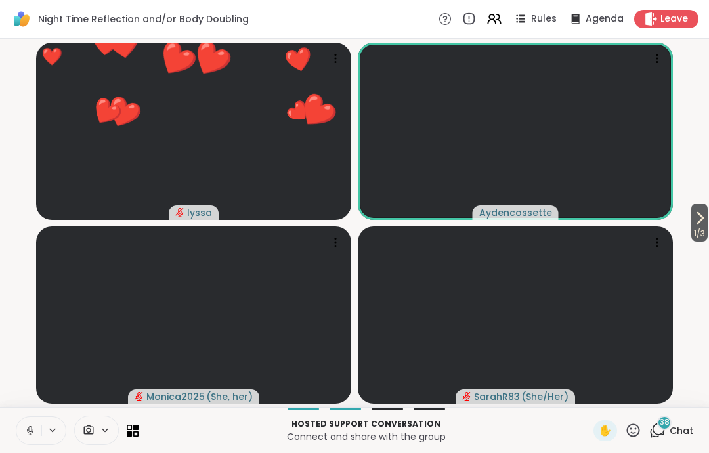
click at [29, 428] on icon at bounding box center [29, 429] width 3 height 6
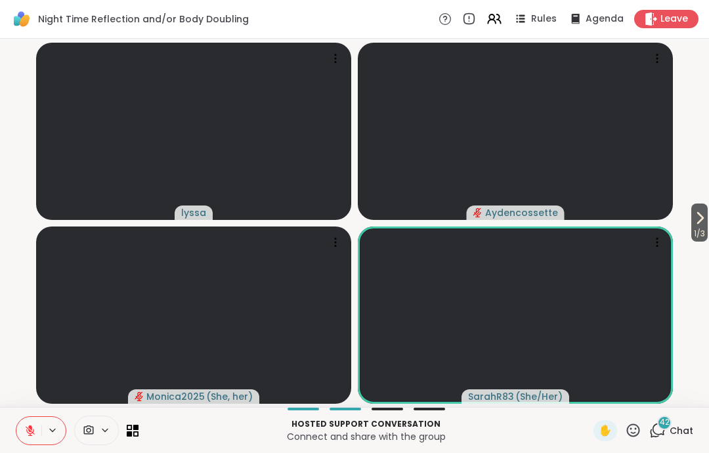
click at [27, 432] on icon at bounding box center [30, 430] width 9 height 9
click at [26, 432] on icon at bounding box center [30, 431] width 12 height 12
click at [18, 429] on button at bounding box center [28, 431] width 25 height 28
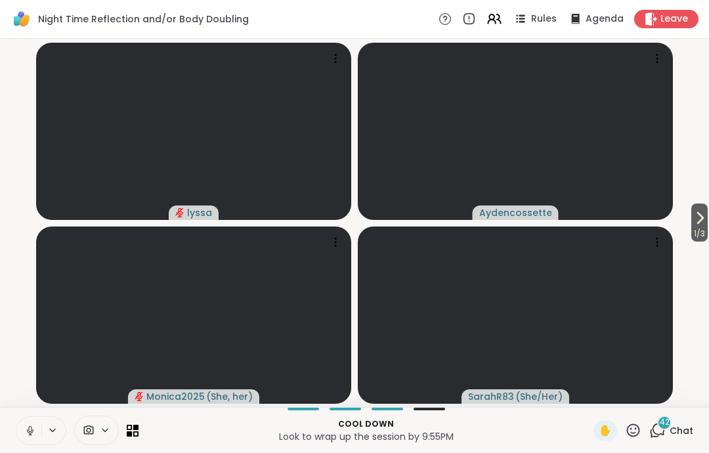
click at [32, 428] on icon at bounding box center [30, 431] width 12 height 12
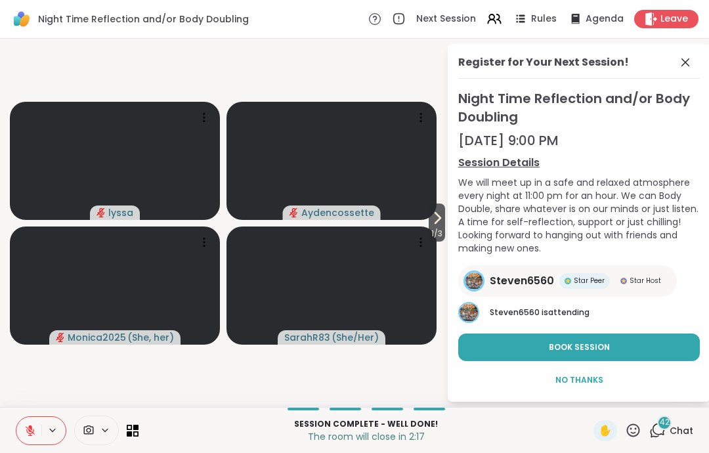
click at [694, 56] on span at bounding box center [687, 63] width 18 height 16
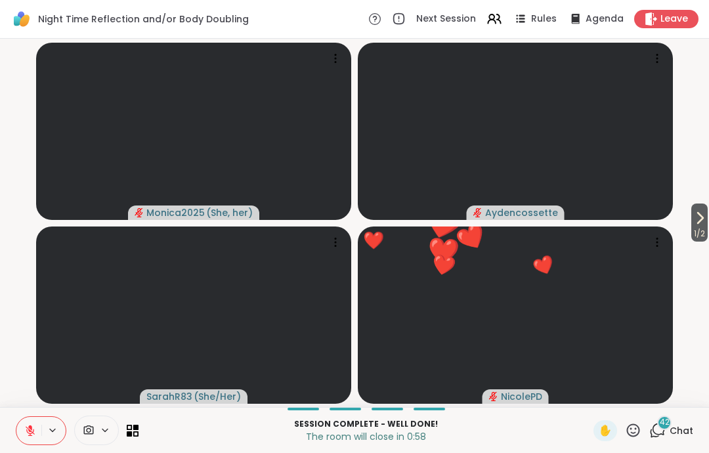
click at [663, 14] on span "Leave" at bounding box center [675, 18] width 28 height 13
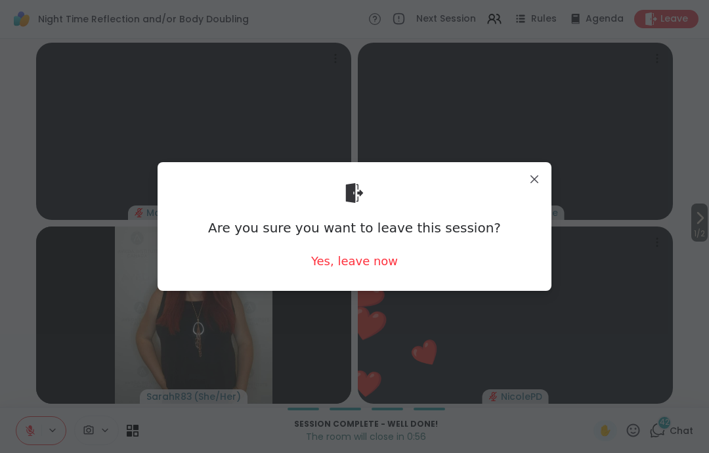
click at [386, 269] on div "Yes, leave now" at bounding box center [354, 261] width 87 height 16
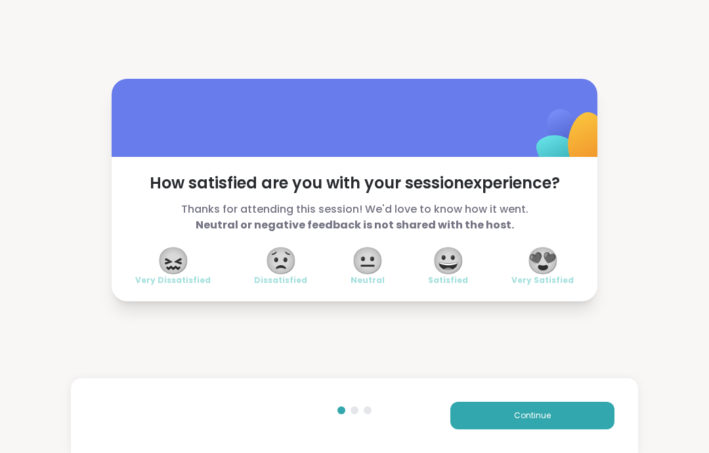
click at [598, 417] on button "Continue" at bounding box center [533, 416] width 164 height 28
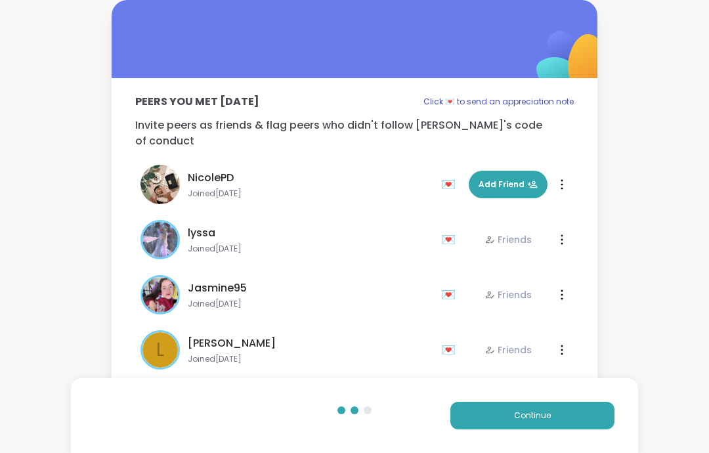
click at [587, 420] on button "Continue" at bounding box center [533, 416] width 164 height 28
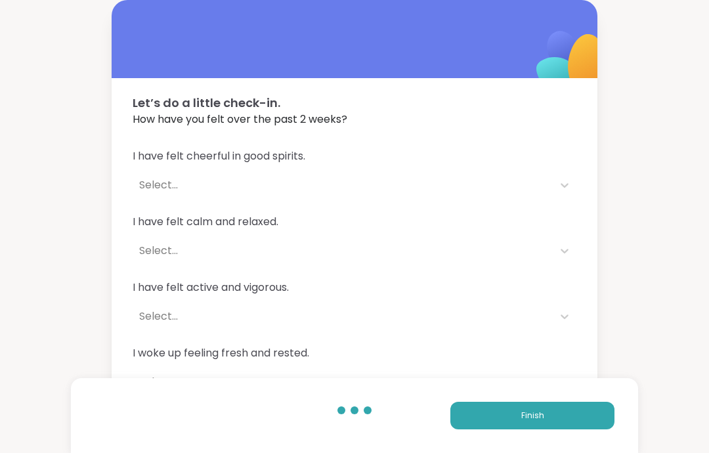
click at [589, 418] on button "Finish" at bounding box center [533, 416] width 164 height 28
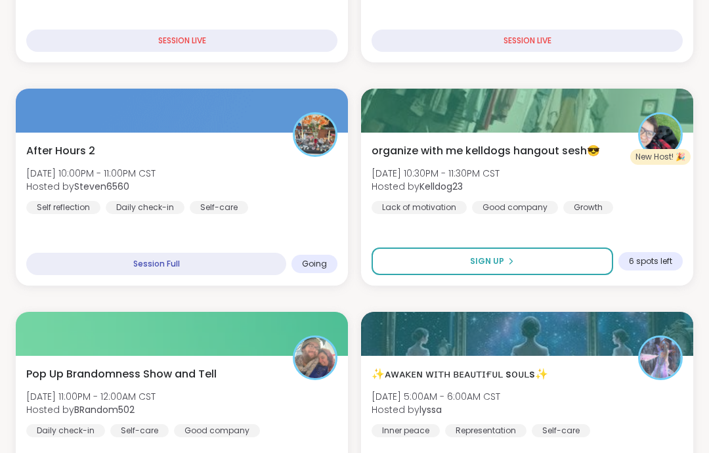
scroll to position [596, 0]
click at [303, 188] on div "After Hours 2 [DATE] 10:00PM - 11:00PM CST Hosted by Steven6560 Self reflection…" at bounding box center [181, 178] width 311 height 71
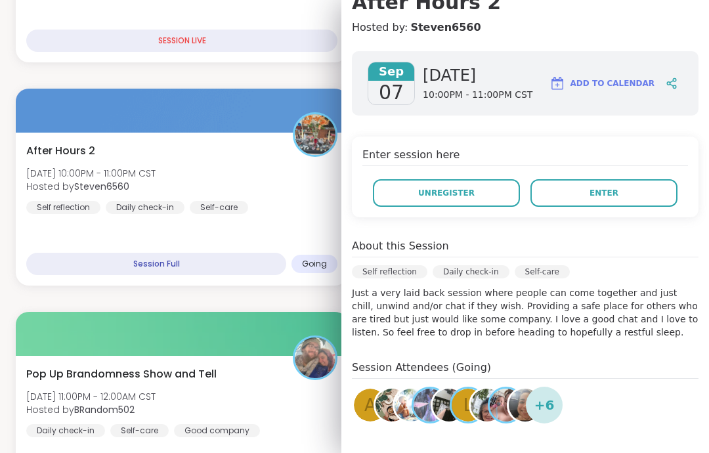
scroll to position [143, 0]
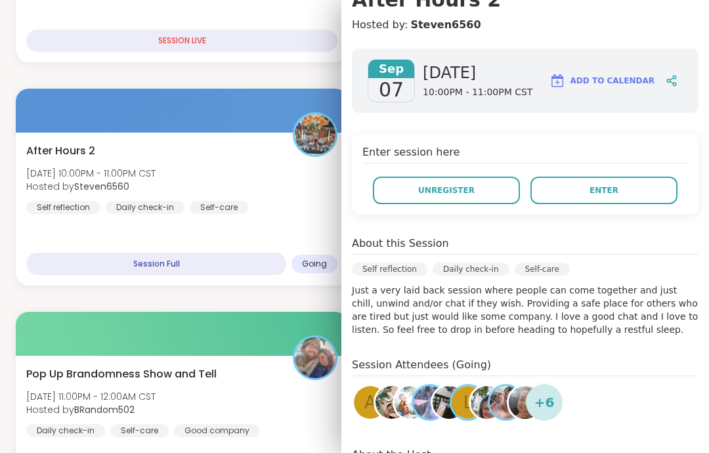
click at [636, 198] on button "Enter" at bounding box center [604, 191] width 147 height 28
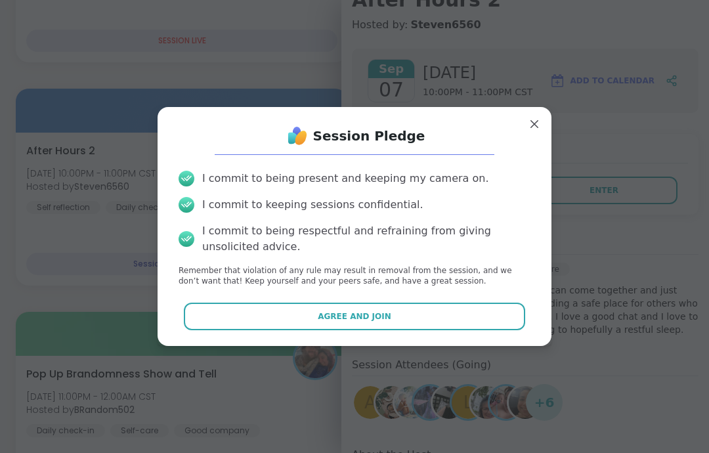
click at [498, 330] on button "Agree and Join" at bounding box center [355, 317] width 342 height 28
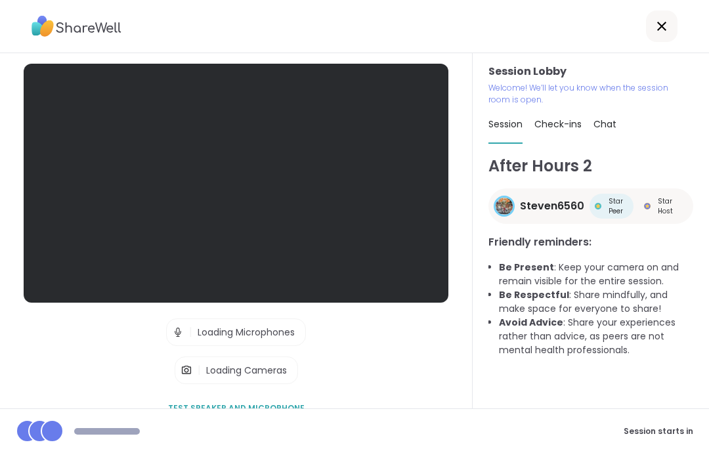
scroll to position [53, 0]
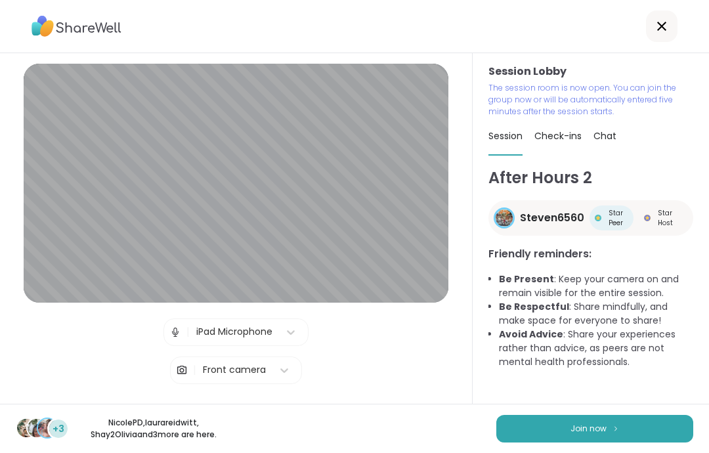
click at [631, 430] on button "Join now" at bounding box center [595, 429] width 197 height 28
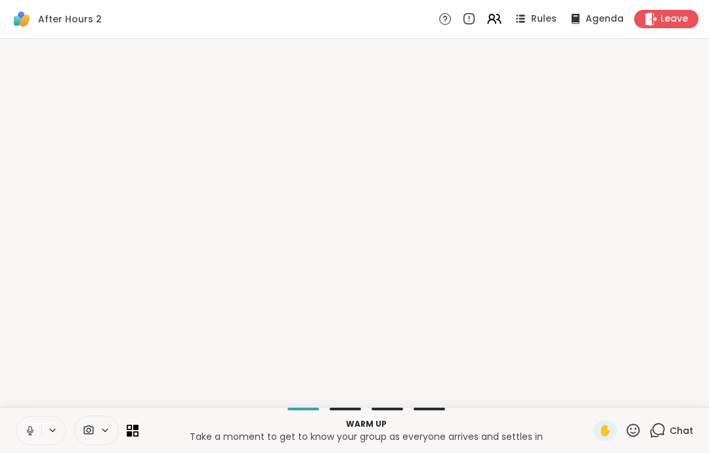
scroll to position [0, 0]
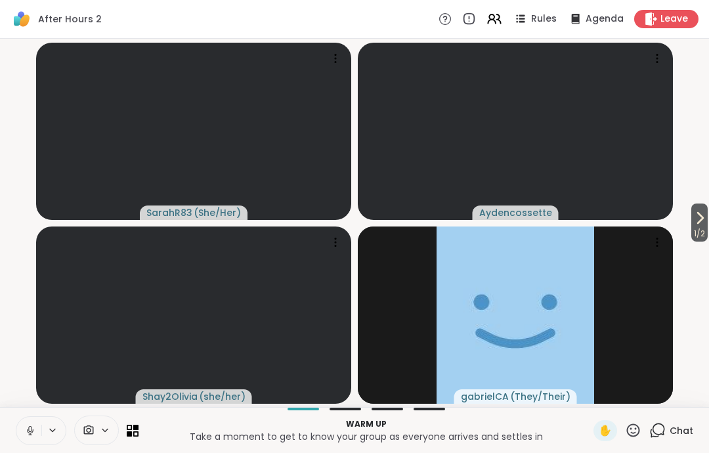
click at [40, 424] on button at bounding box center [28, 431] width 25 height 28
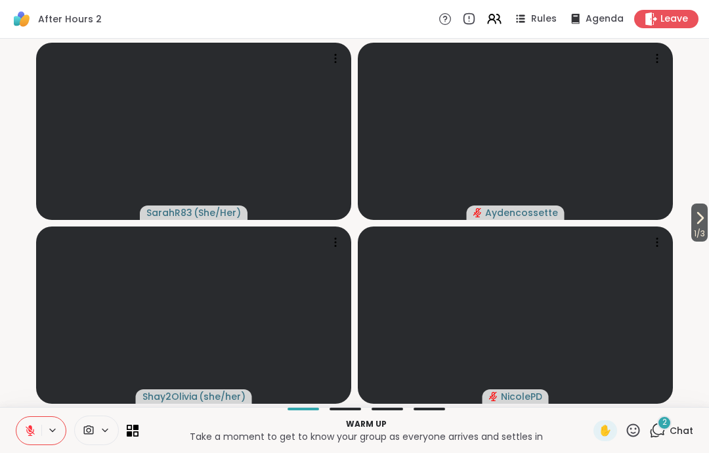
click at [692, 221] on icon at bounding box center [700, 218] width 16 height 16
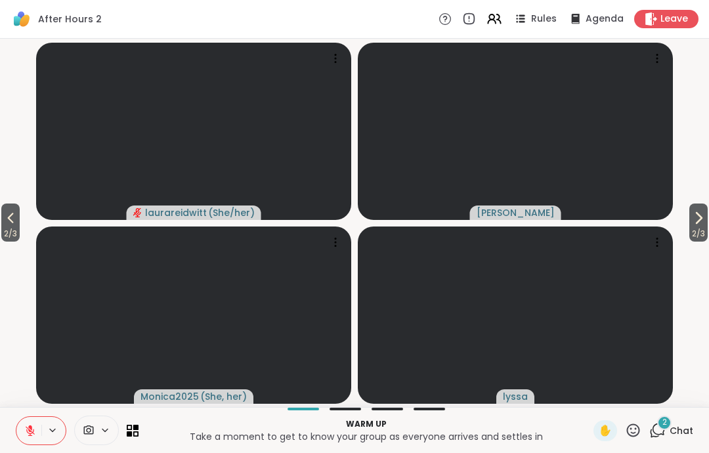
click at [704, 234] on span "2 / 3" at bounding box center [699, 234] width 18 height 16
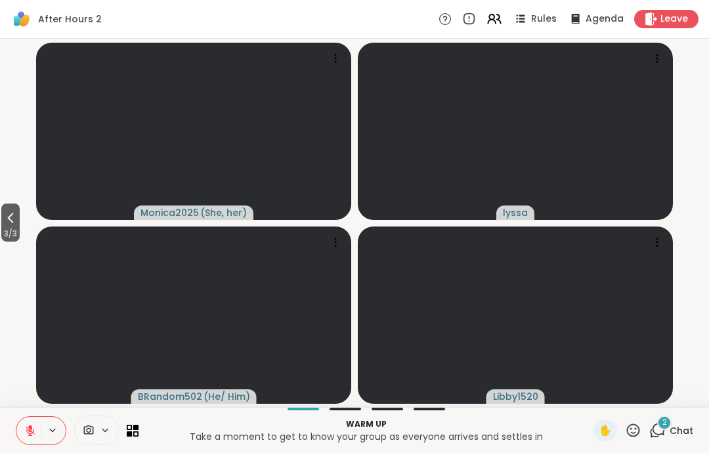
click at [20, 236] on span "3 / 3" at bounding box center [10, 234] width 18 height 16
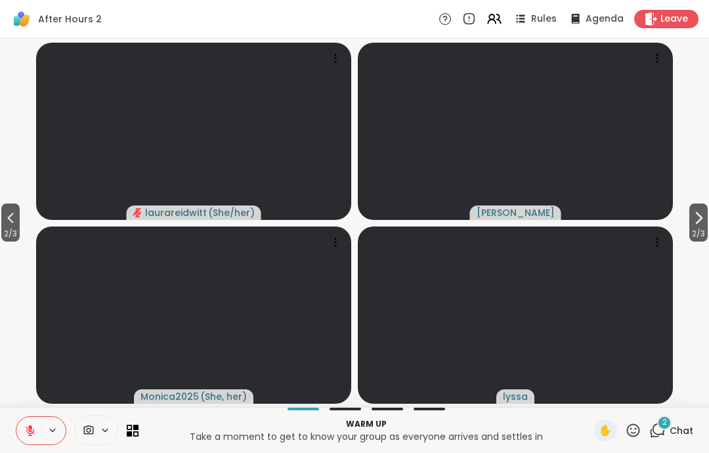
click at [24, 237] on video-player-container "2 / 3 2 / 3 laurareidwitt ( She/her ) [PERSON_NAME] Monica2025 ( She, her ) lys…" at bounding box center [355, 223] width 694 height 358
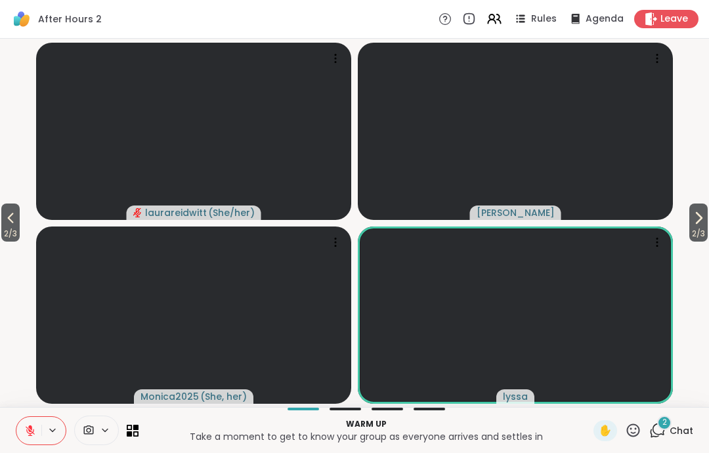
click at [8, 237] on span "2 / 3" at bounding box center [10, 234] width 18 height 16
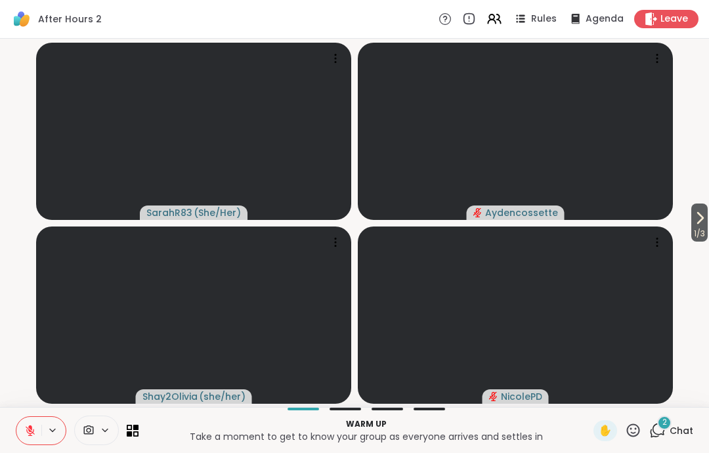
click at [7, 236] on div "1 / 3 SarahR83 ( She/Her ) Aydencossette Shay2Olivia ( she/her ) NicolePD" at bounding box center [354, 223] width 709 height 368
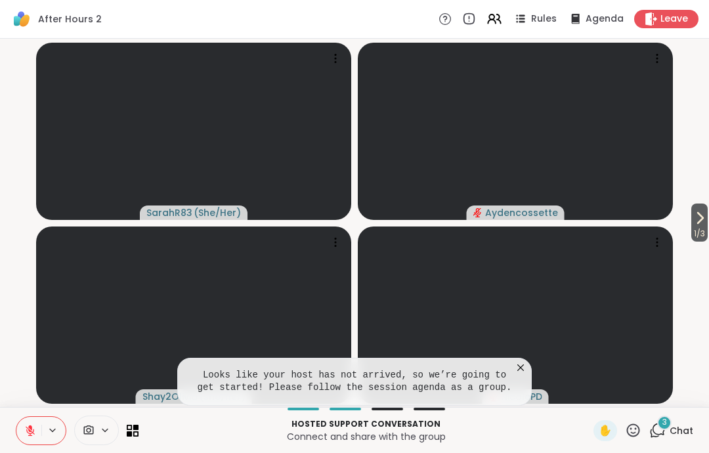
click at [514, 344] on video at bounding box center [515, 315] width 315 height 177
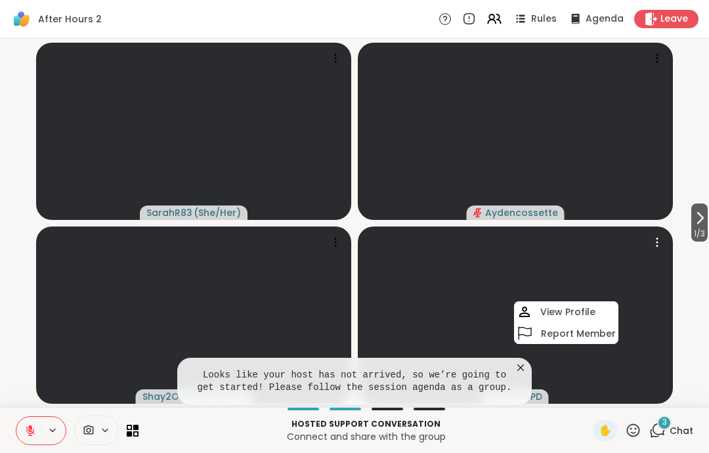
click at [531, 349] on video at bounding box center [515, 315] width 315 height 177
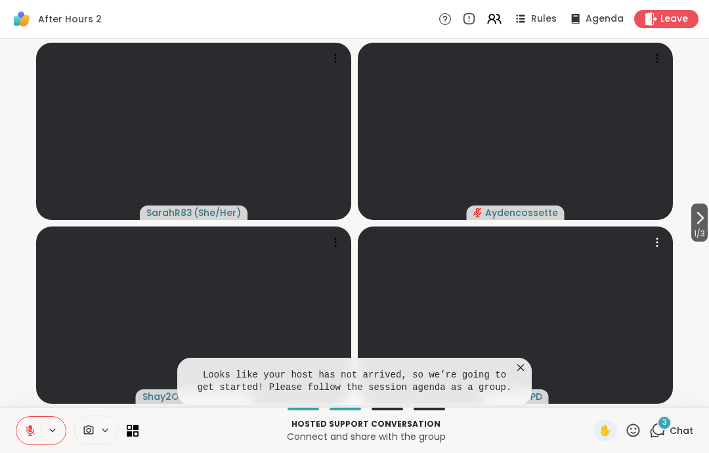
click at [526, 361] on icon at bounding box center [520, 367] width 13 height 13
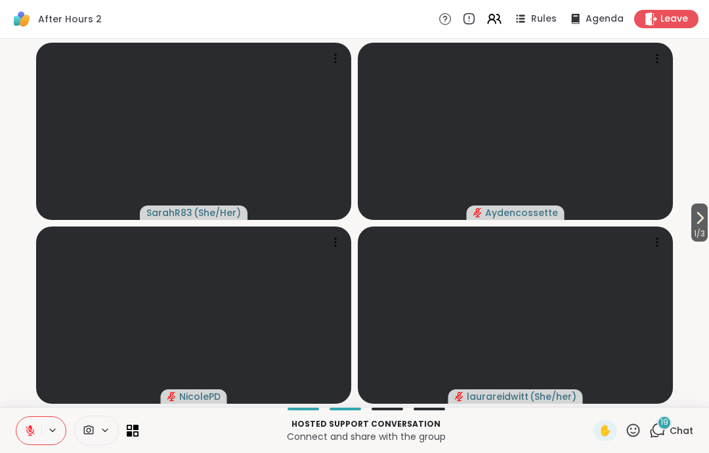
click at [30, 441] on button at bounding box center [28, 431] width 25 height 28
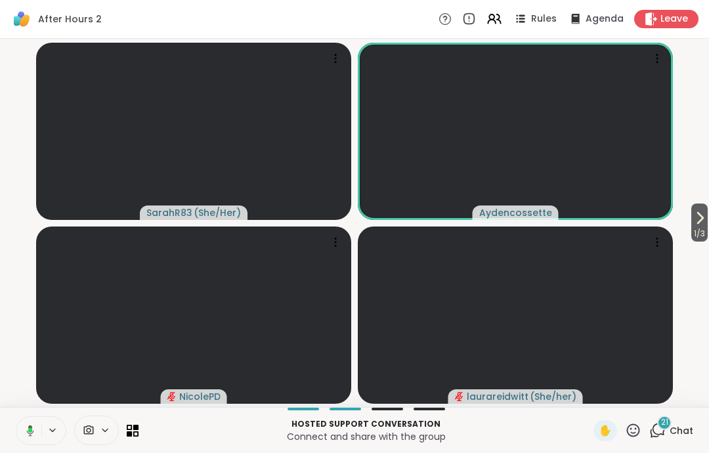
click at [30, 440] on button at bounding box center [27, 431] width 27 height 28
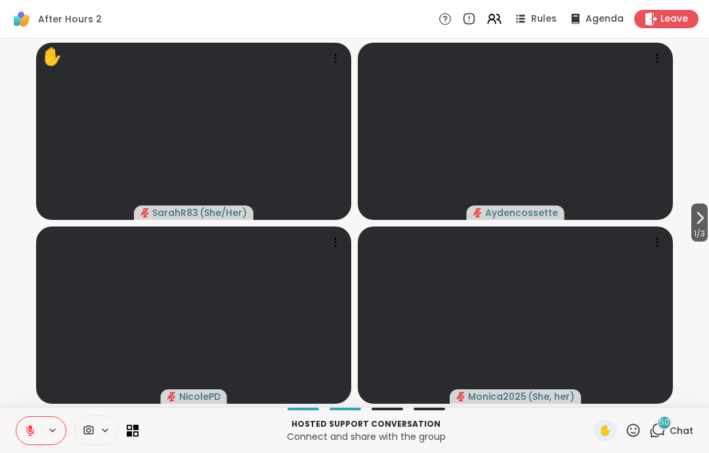
click at [28, 443] on button at bounding box center [28, 431] width 25 height 28
click at [29, 425] on icon at bounding box center [30, 431] width 12 height 12
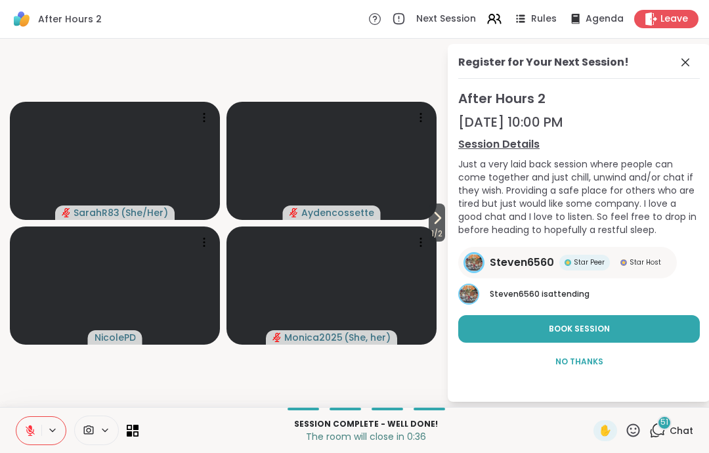
click at [667, 20] on span "Leave" at bounding box center [675, 18] width 28 height 13
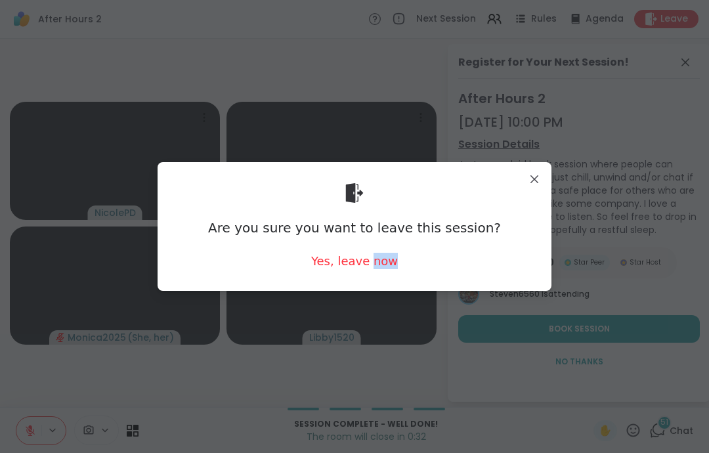
click at [357, 258] on div "Yes, leave now" at bounding box center [354, 261] width 87 height 16
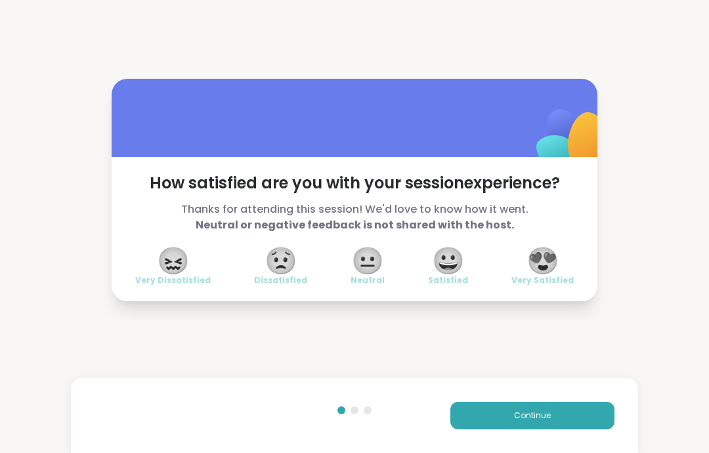
click at [554, 265] on span "😍" at bounding box center [543, 261] width 33 height 24
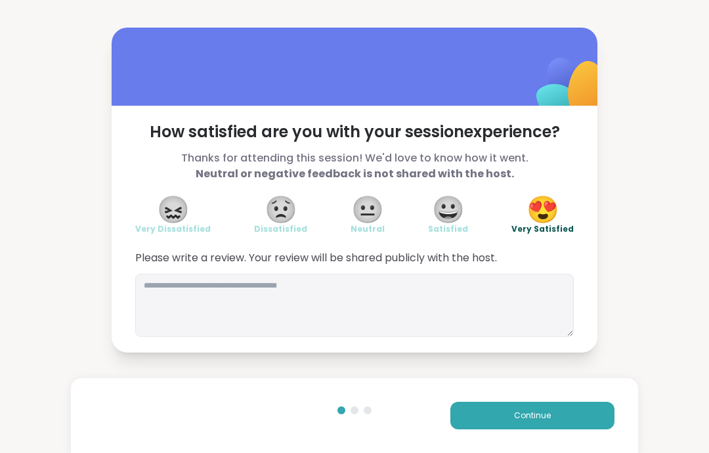
click at [546, 418] on span "Continue" at bounding box center [532, 416] width 37 height 12
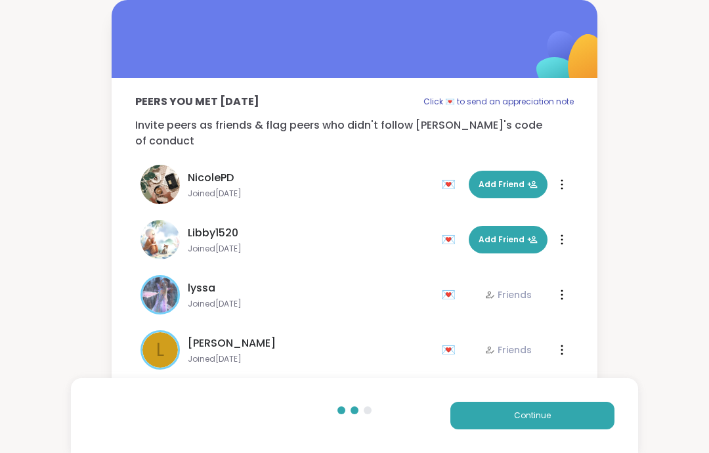
click at [545, 418] on span "Continue" at bounding box center [532, 416] width 37 height 12
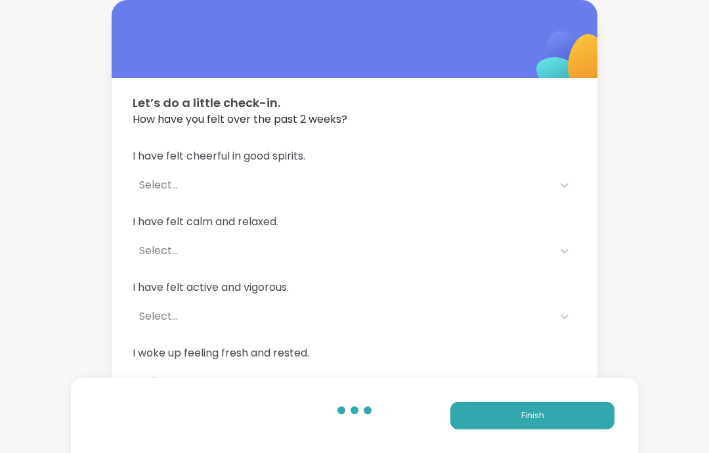
click at [552, 407] on button "Finish" at bounding box center [533, 416] width 164 height 28
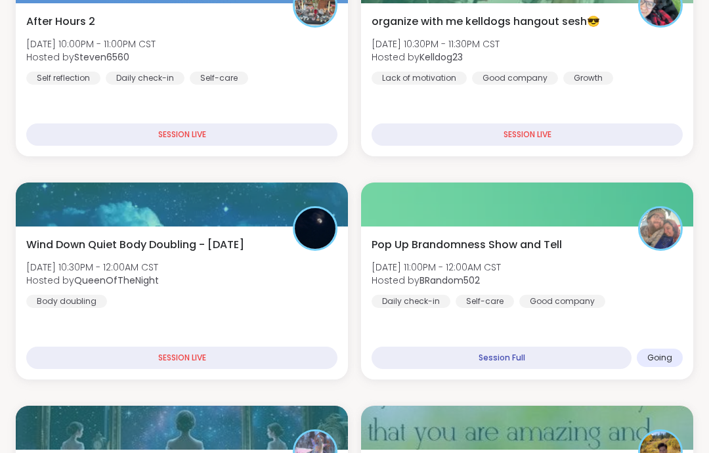
scroll to position [280, 0]
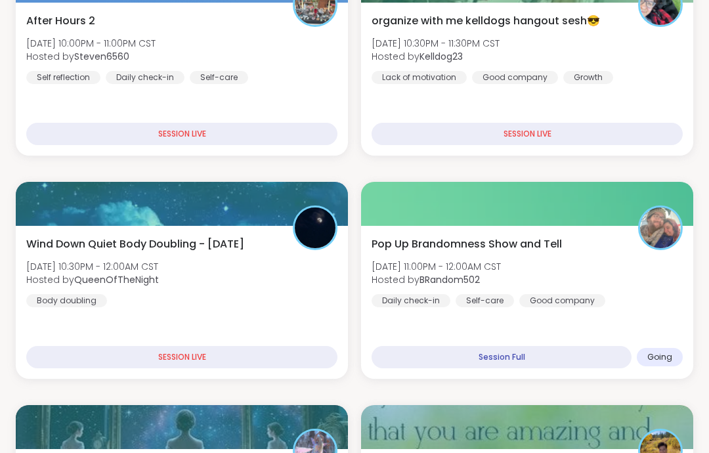
click at [639, 259] on div "Pop Up Brandomness Show and Tell [DATE] 11:00PM - 12:00AM CST Hosted by BRandom…" at bounding box center [527, 271] width 311 height 71
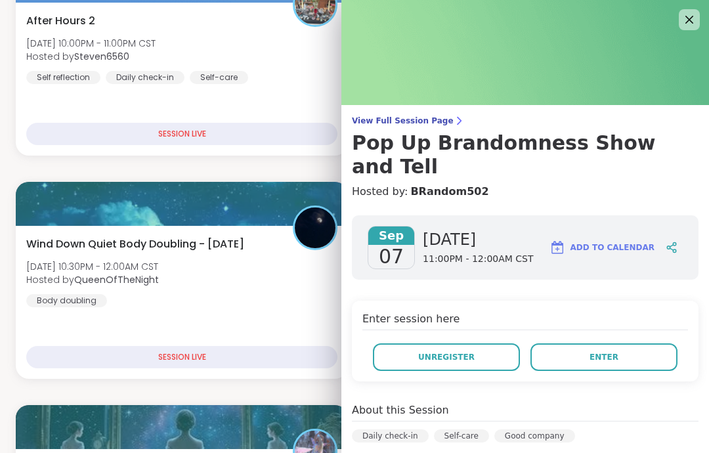
scroll to position [0, 0]
click at [624, 344] on button "Enter" at bounding box center [604, 358] width 147 height 28
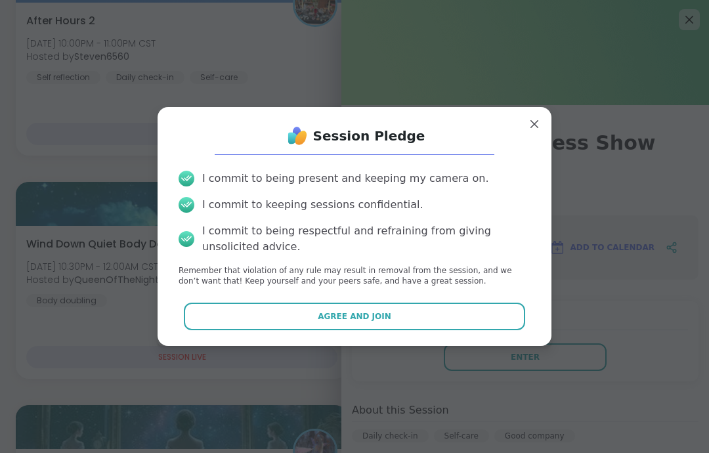
click at [485, 330] on button "Agree and Join" at bounding box center [355, 317] width 342 height 28
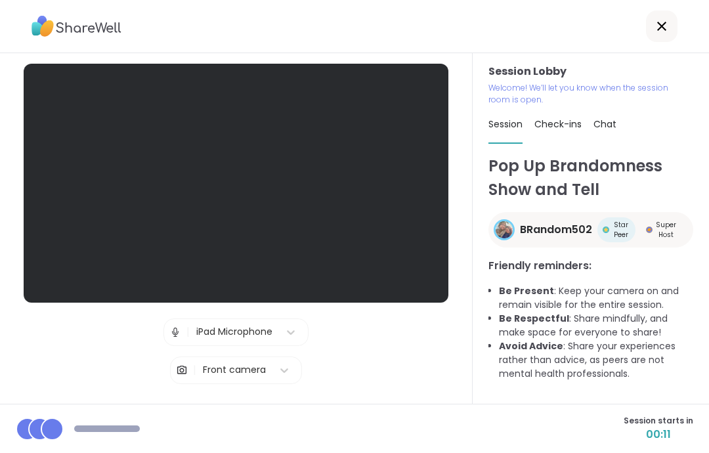
scroll to position [53, 0]
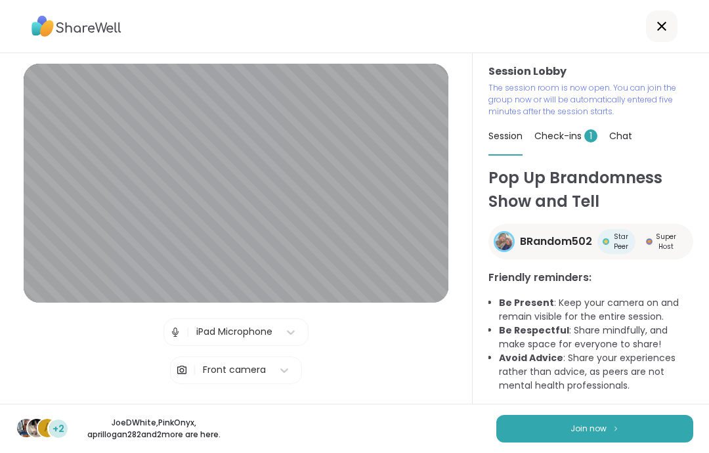
click at [627, 442] on button "Join now" at bounding box center [595, 429] width 197 height 28
click at [588, 129] on span "1" at bounding box center [591, 135] width 13 height 13
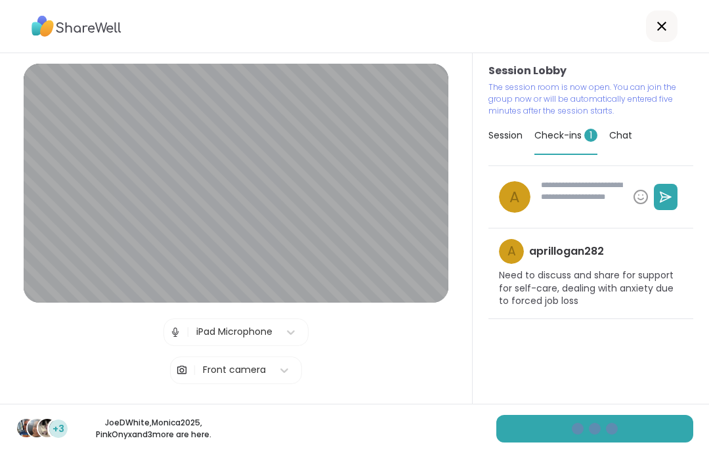
type textarea "*"
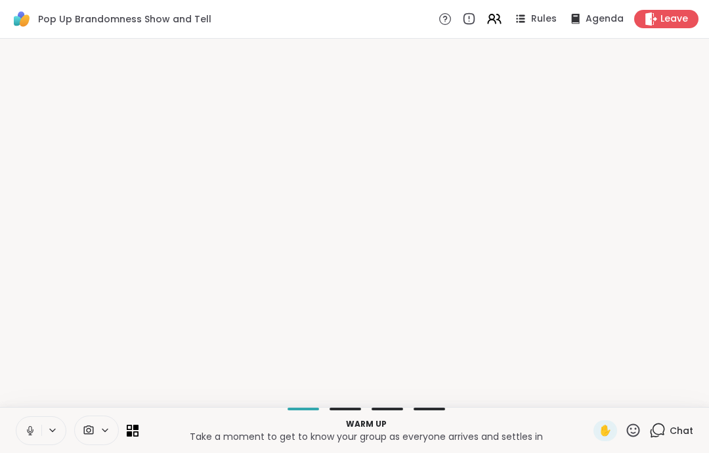
scroll to position [0, 0]
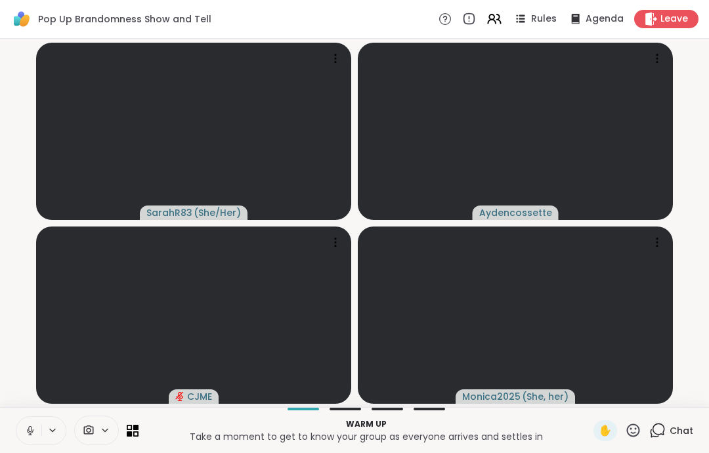
click at [3, 431] on div "Warm up Take a moment to get to know your group as everyone arrives and settles…" at bounding box center [354, 430] width 709 height 46
click at [33, 430] on icon at bounding box center [30, 431] width 7 height 4
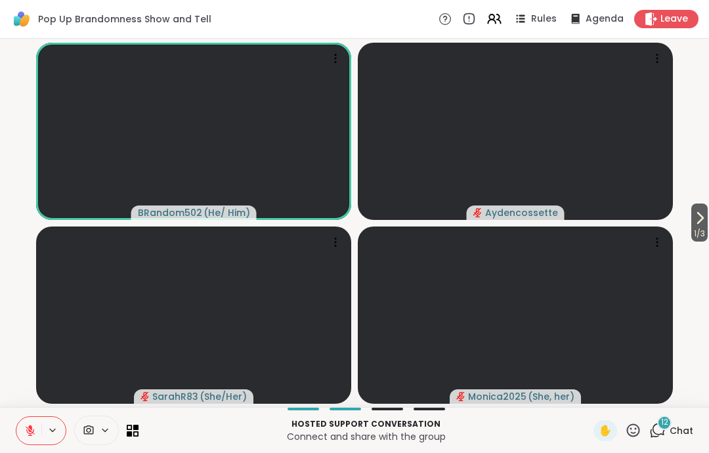
click at [19, 430] on button at bounding box center [28, 431] width 25 height 28
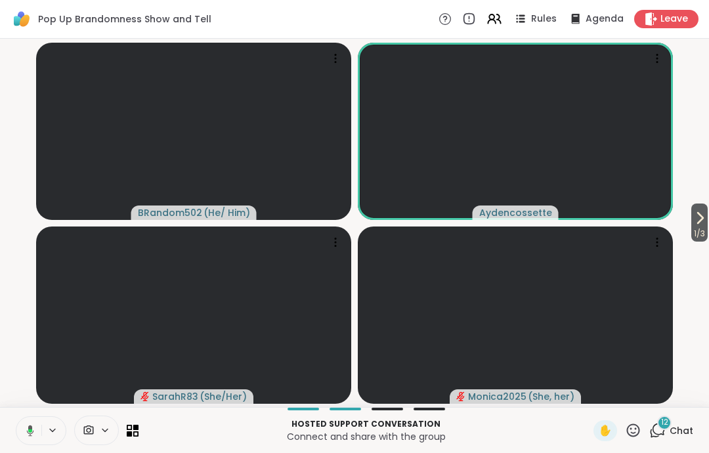
click at [24, 425] on icon at bounding box center [28, 431] width 12 height 12
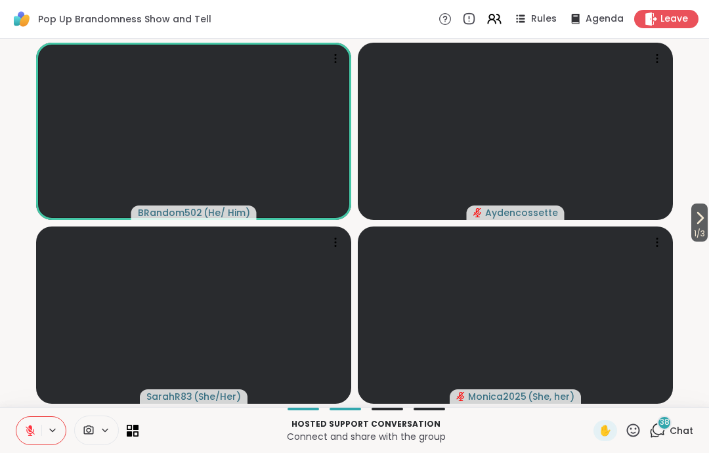
click at [30, 421] on button at bounding box center [28, 431] width 25 height 28
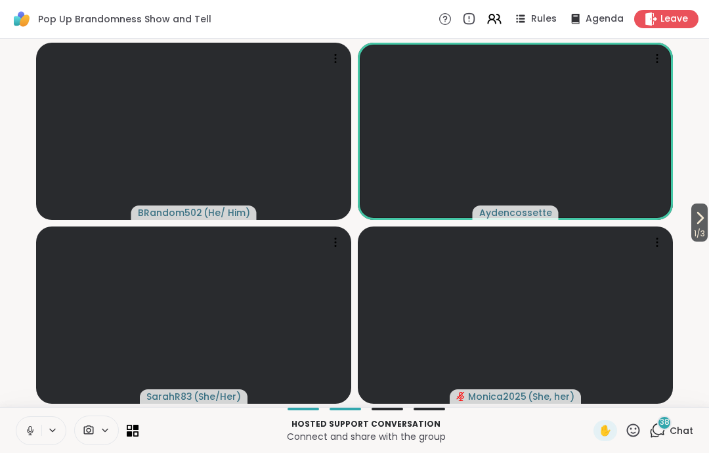
click at [29, 432] on icon at bounding box center [30, 431] width 12 height 12
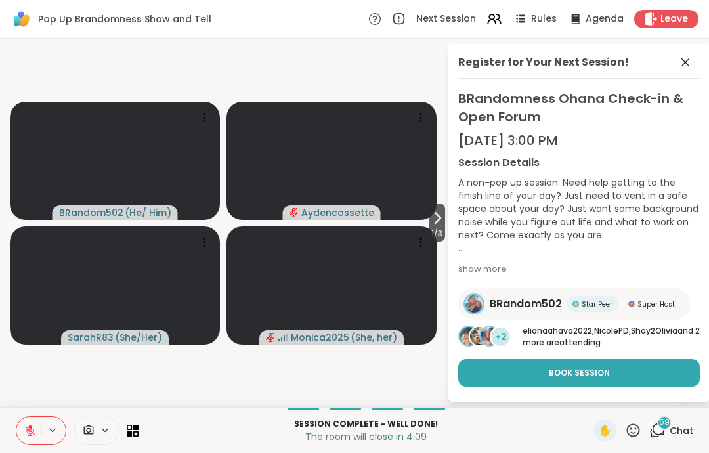
click at [657, 18] on icon at bounding box center [652, 18] width 12 height 13
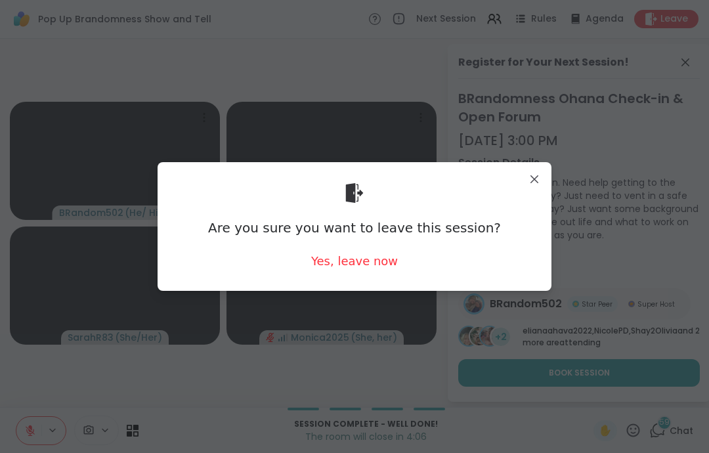
click at [337, 267] on div "Yes, leave now" at bounding box center [354, 261] width 87 height 16
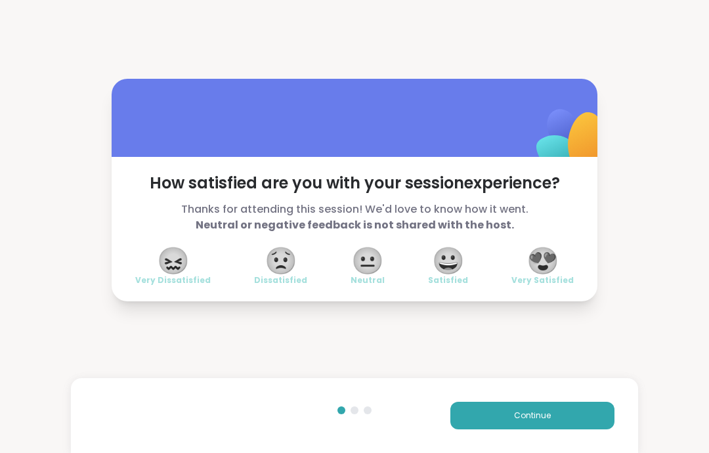
click at [478, 405] on button "Continue" at bounding box center [533, 416] width 164 height 28
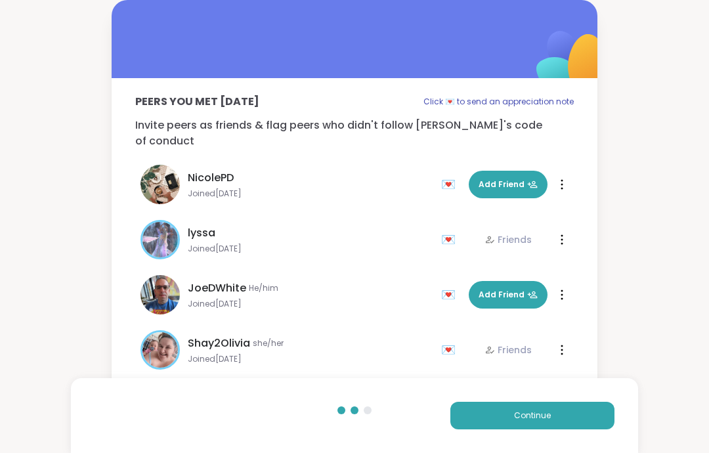
click at [486, 429] on button "Continue" at bounding box center [533, 416] width 164 height 28
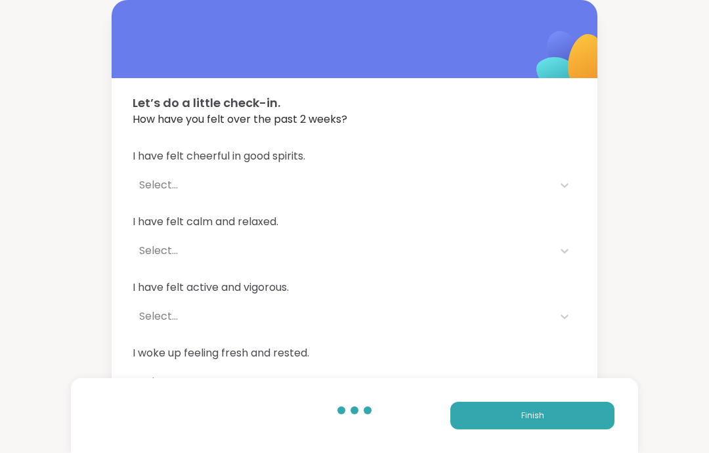
click at [471, 424] on button "Finish" at bounding box center [533, 416] width 164 height 28
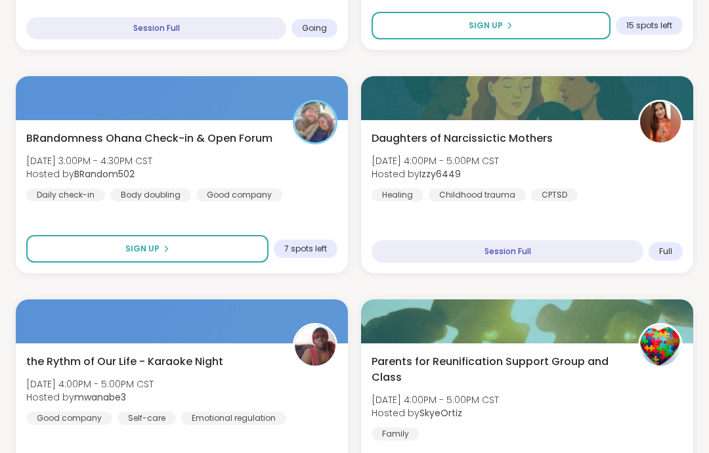
scroll to position [3289, 0]
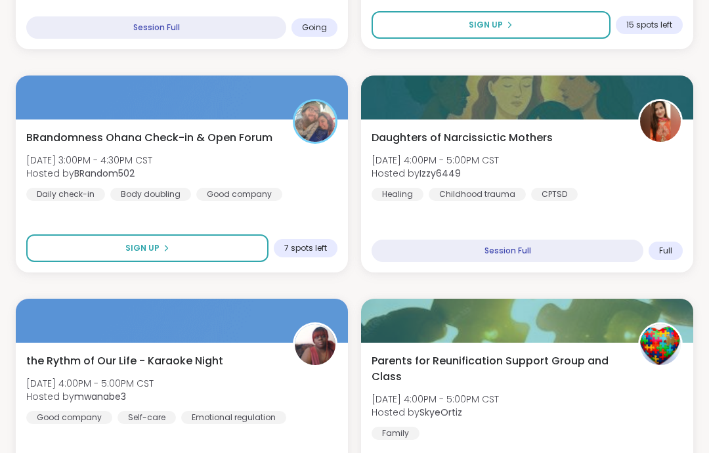
click at [211, 259] on button "Sign Up" at bounding box center [147, 249] width 242 height 28
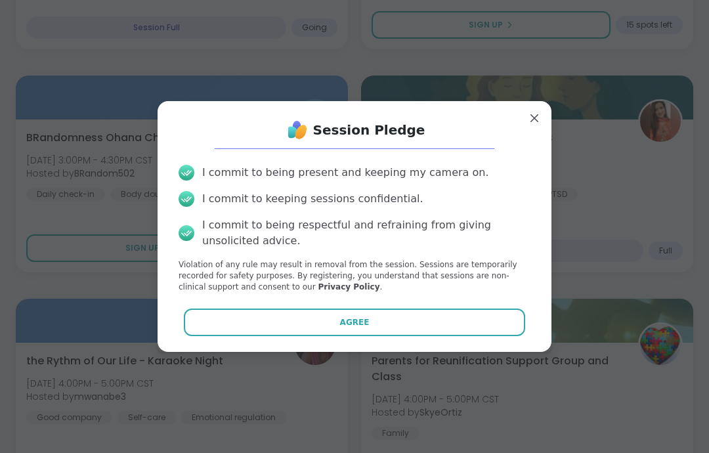
click at [211, 336] on button "Agree" at bounding box center [355, 323] width 342 height 28
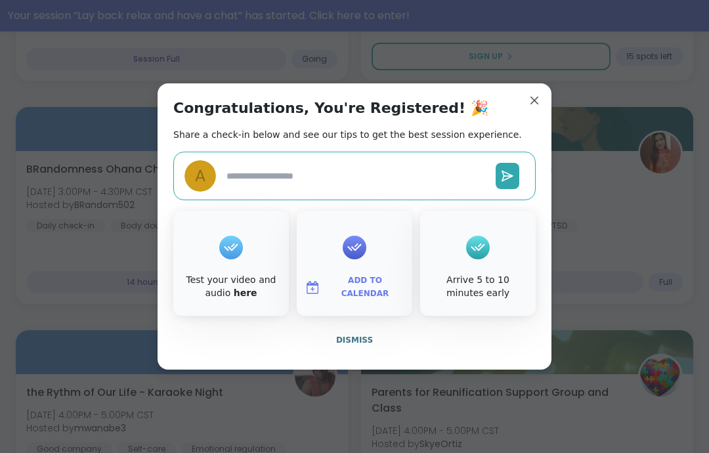
click at [378, 354] on button "Dismiss" at bounding box center [354, 340] width 363 height 28
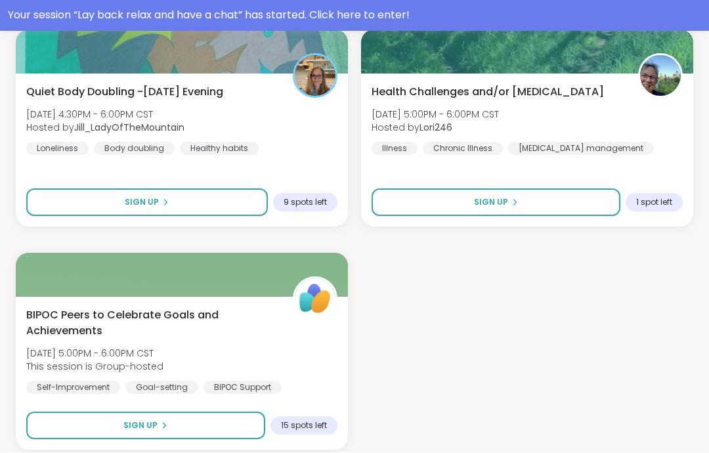
scroll to position [3811, 0]
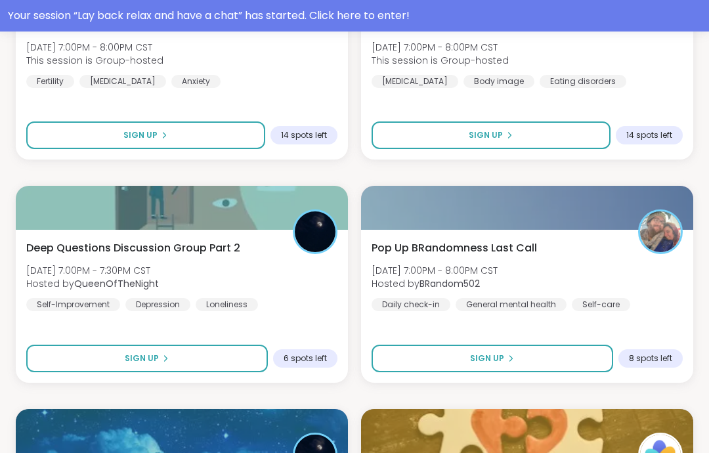
scroll to position [5008, 0]
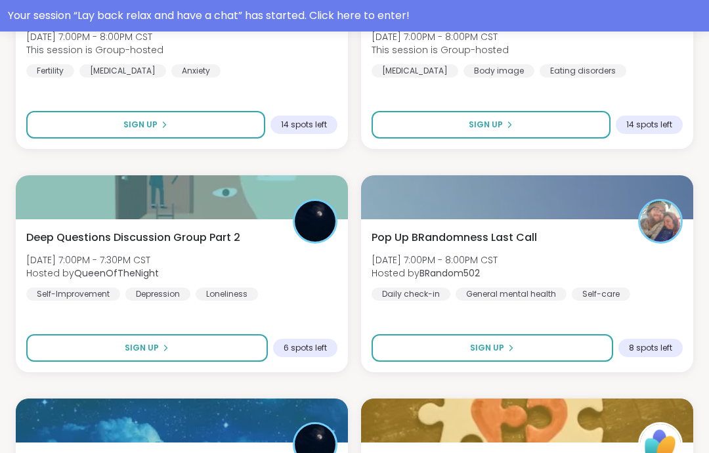
click at [587, 370] on div "Pop Up BRandomness Last Call Mon, Sep 08 | 7:00PM - 8:00PM CST Hosted by BRando…" at bounding box center [527, 295] width 332 height 153
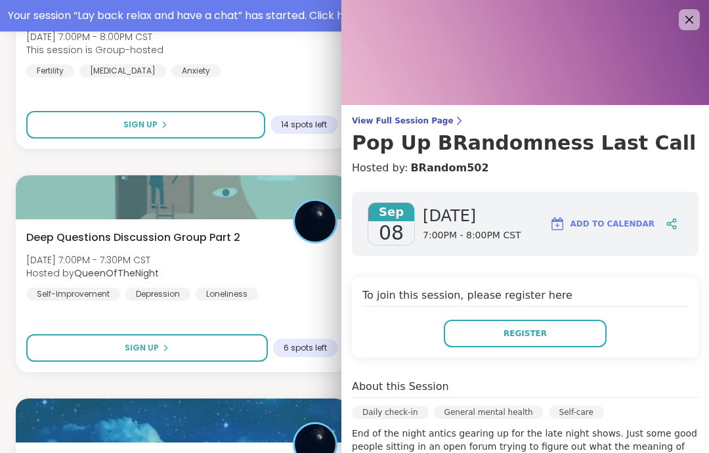
click at [567, 324] on button "Register" at bounding box center [525, 334] width 163 height 28
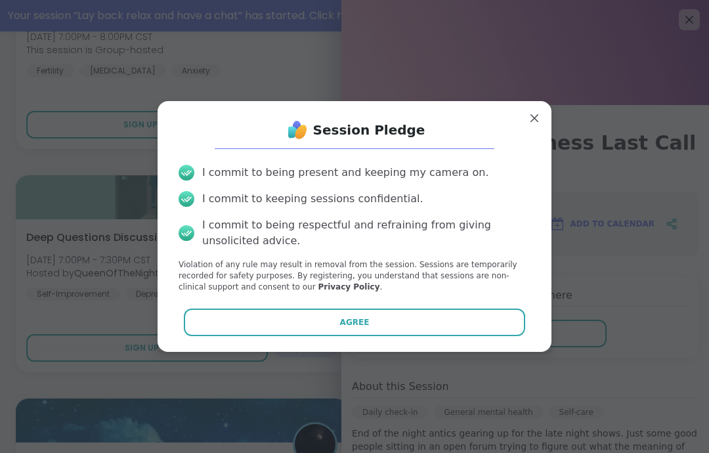
click at [509, 336] on button "Agree" at bounding box center [355, 323] width 342 height 28
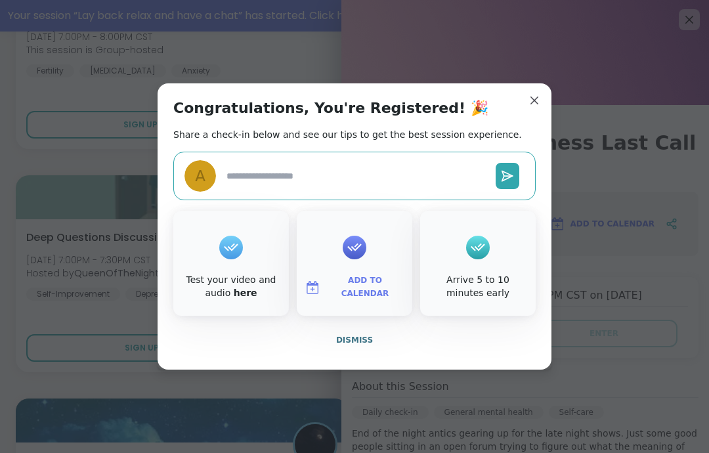
click at [425, 354] on button "Dismiss" at bounding box center [354, 340] width 363 height 28
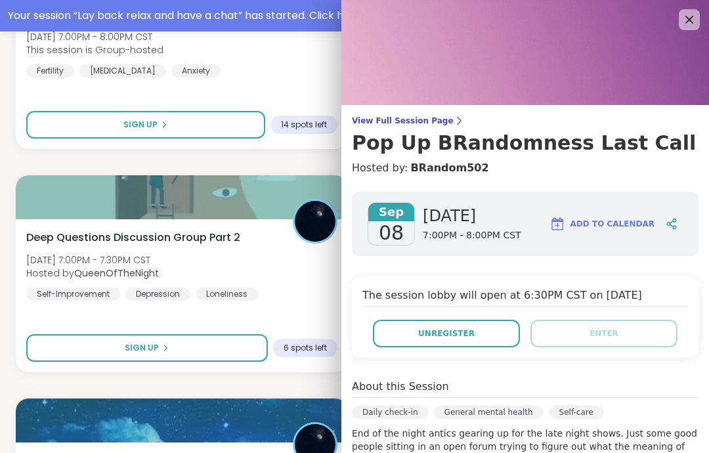
click at [663, 36] on img at bounding box center [526, 52] width 368 height 105
click at [662, 35] on img at bounding box center [526, 52] width 368 height 105
click at [683, 26] on icon at bounding box center [690, 20] width 16 height 16
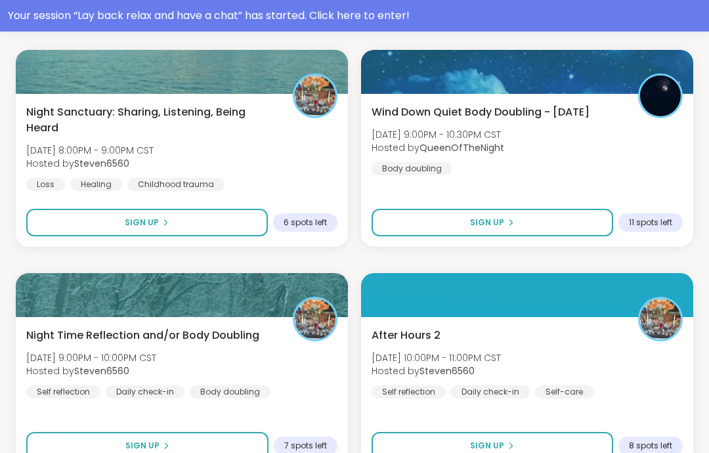
scroll to position [5581, 0]
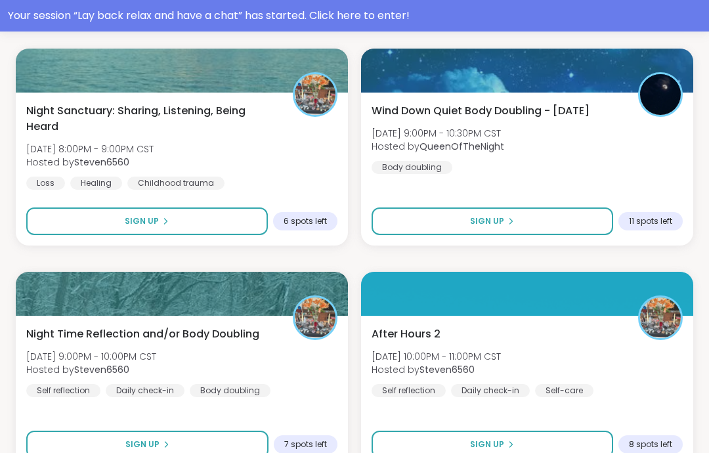
click at [194, 234] on button "Sign Up" at bounding box center [147, 222] width 242 height 28
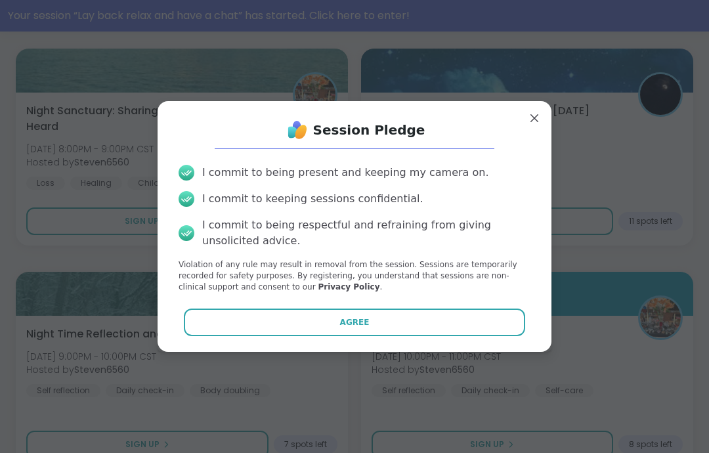
click at [233, 336] on button "Agree" at bounding box center [355, 323] width 342 height 28
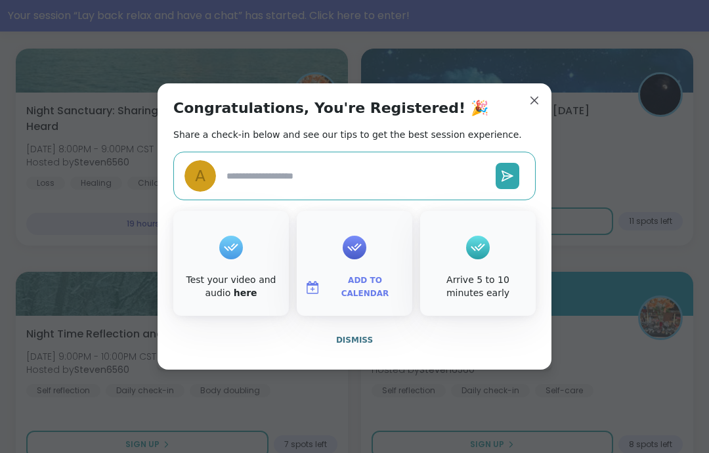
click at [365, 345] on span "Dismiss" at bounding box center [354, 340] width 37 height 9
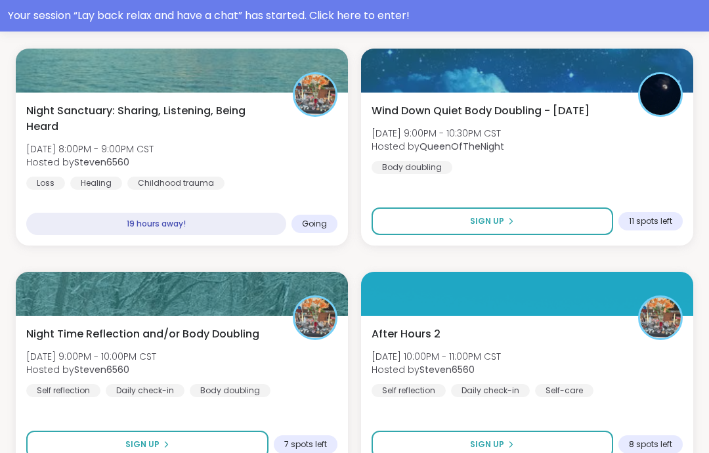
click at [217, 428] on div "Night Time Reflection and/or Body Doubling Mon, Sep 08 | 9:00PM - 10:00PM CST H…" at bounding box center [182, 392] width 332 height 153
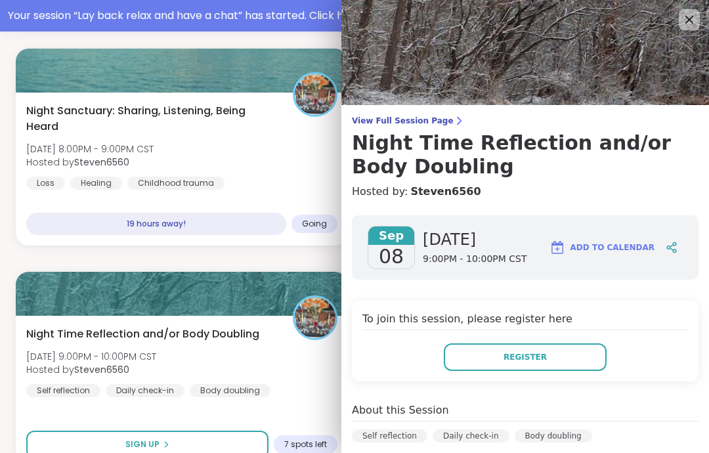
click at [552, 369] on button "Register" at bounding box center [525, 358] width 163 height 28
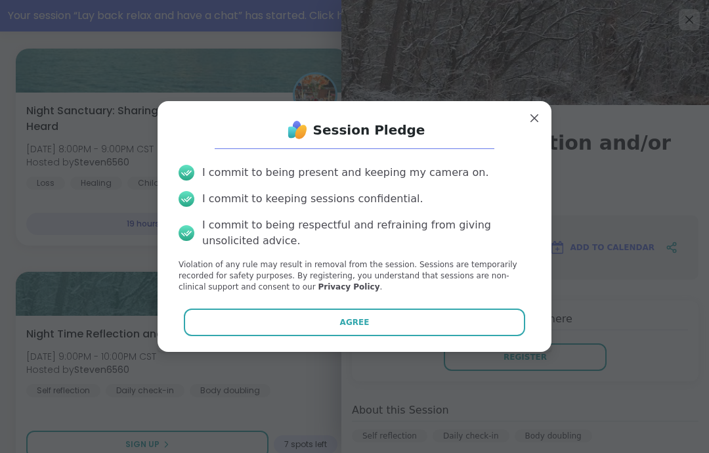
click at [520, 336] on button "Agree" at bounding box center [355, 323] width 342 height 28
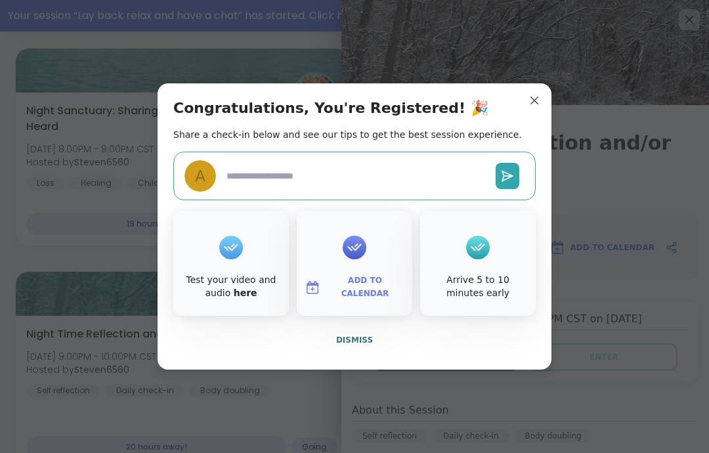
click at [361, 354] on button "Dismiss" at bounding box center [354, 340] width 363 height 28
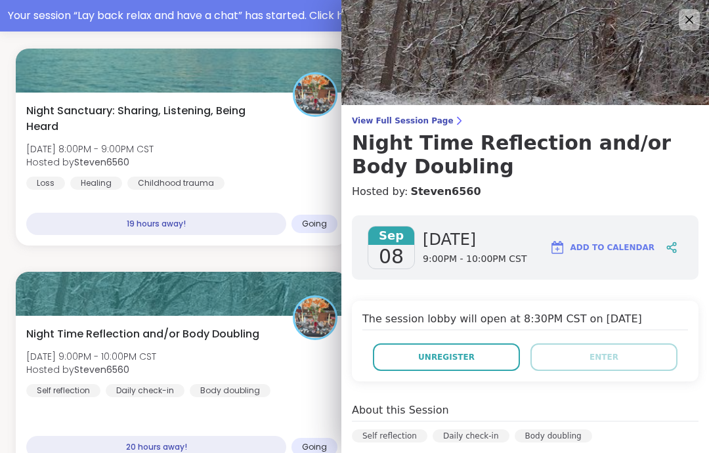
click at [682, 24] on icon at bounding box center [690, 20] width 16 height 16
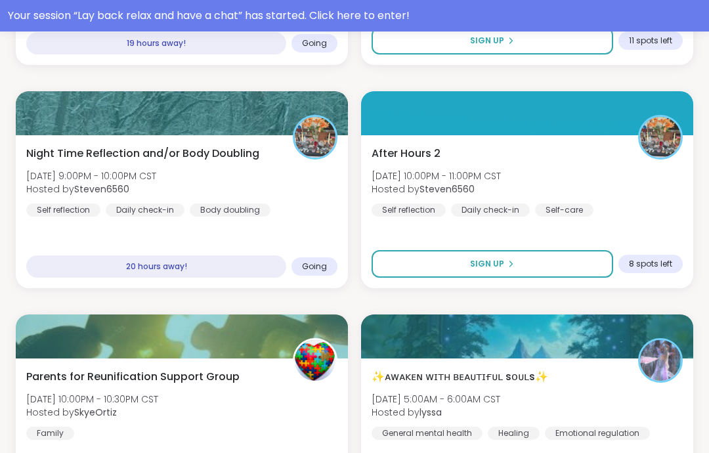
scroll to position [5751, 0]
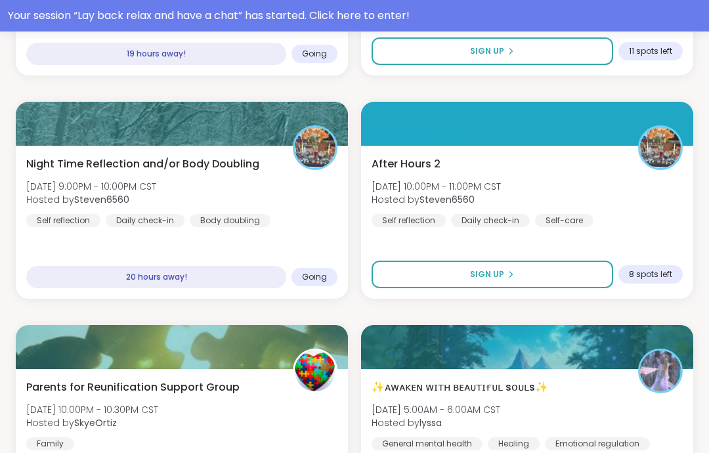
click at [584, 277] on button "Sign Up" at bounding box center [493, 275] width 242 height 28
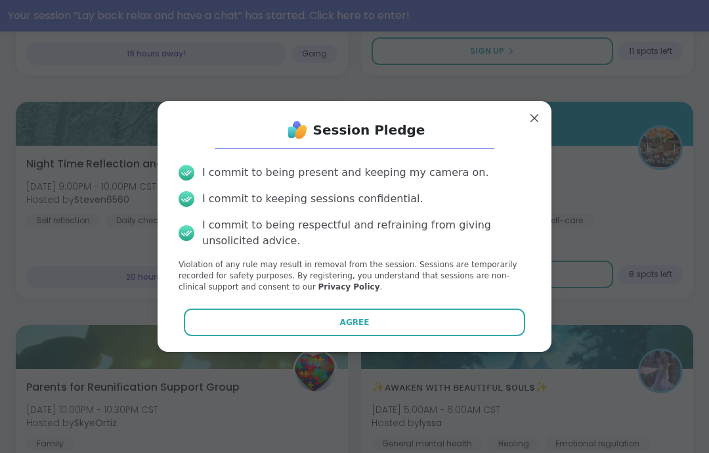
click at [462, 317] on button "Agree" at bounding box center [355, 323] width 342 height 28
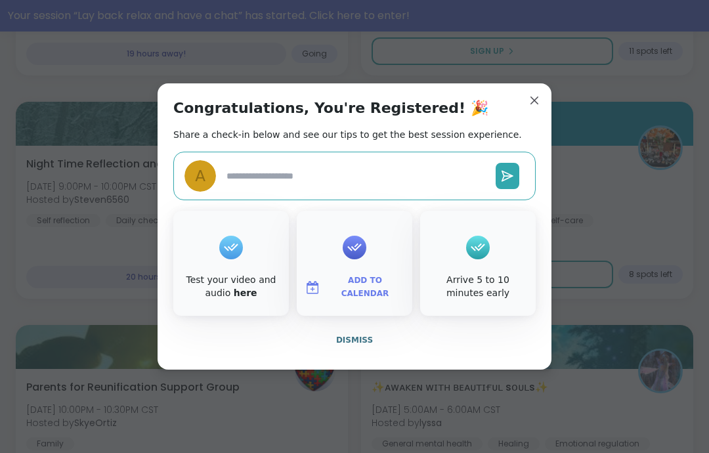
type textarea "*"
click at [455, 351] on button "Dismiss" at bounding box center [354, 340] width 363 height 28
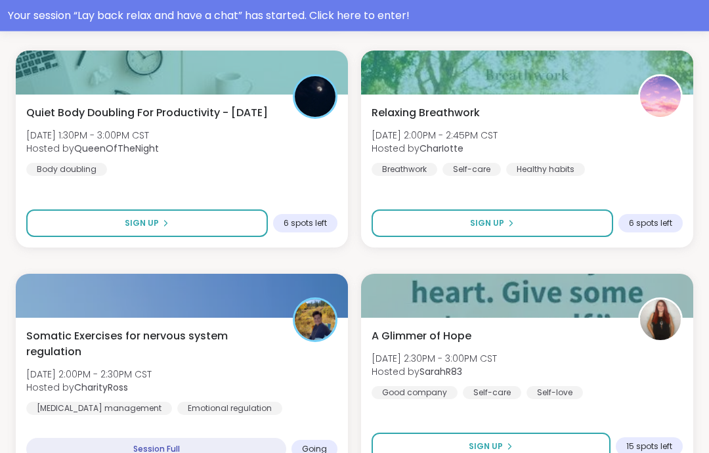
scroll to position [2875, 0]
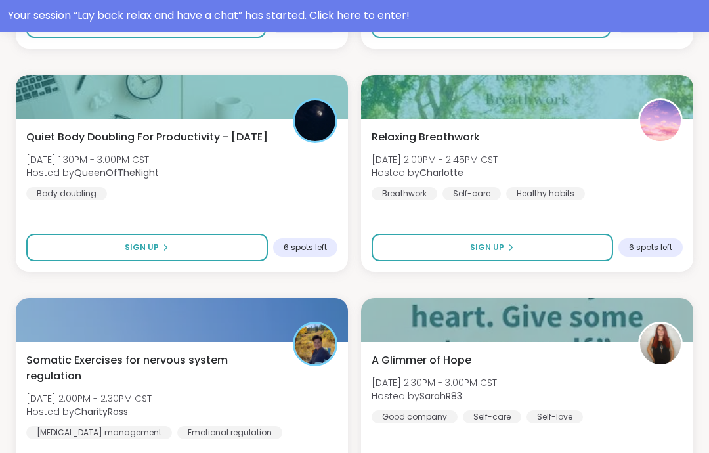
click at [664, 5] on div "Your session “ Lay back relax and have a chat ” has started. Click here to ente…" at bounding box center [354, 16] width 709 height 32
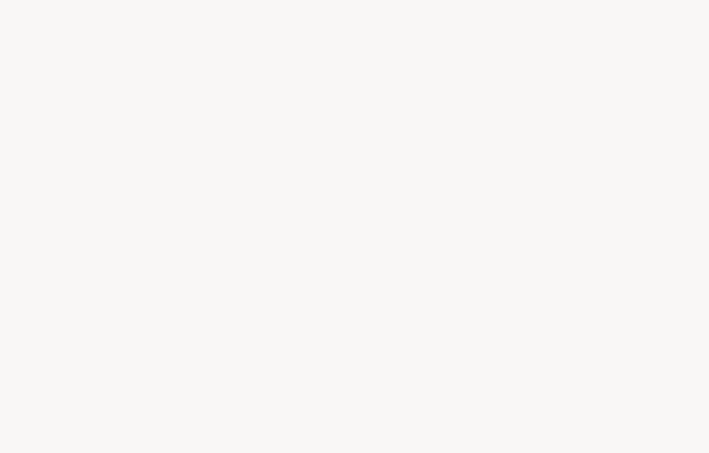
scroll to position [53, 0]
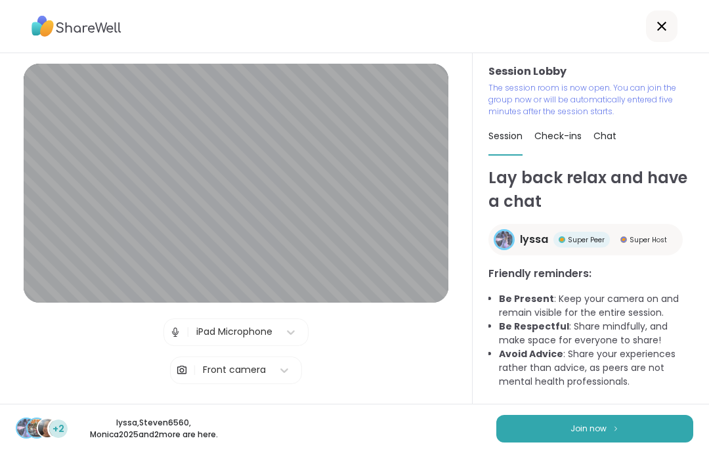
click at [627, 426] on button "Join now" at bounding box center [595, 429] width 197 height 28
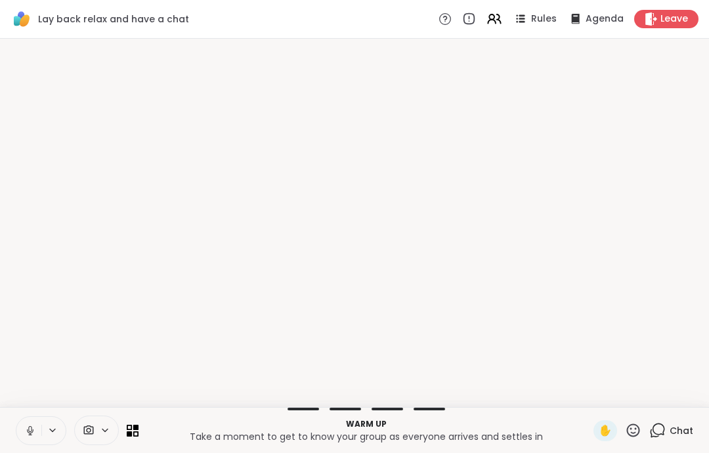
scroll to position [0, 0]
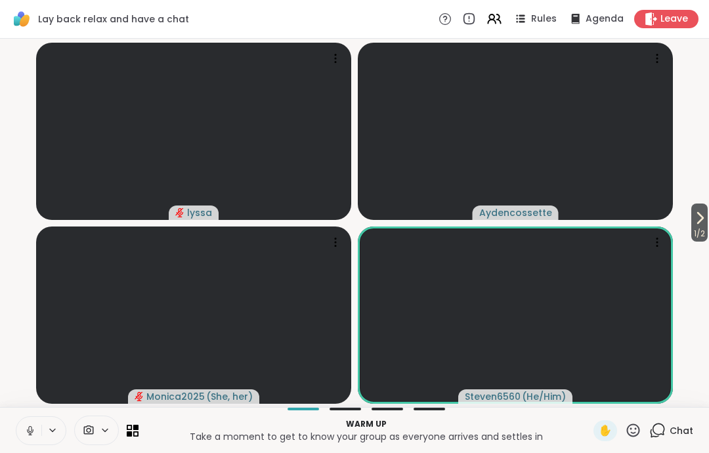
click at [22, 430] on button at bounding box center [28, 431] width 25 height 28
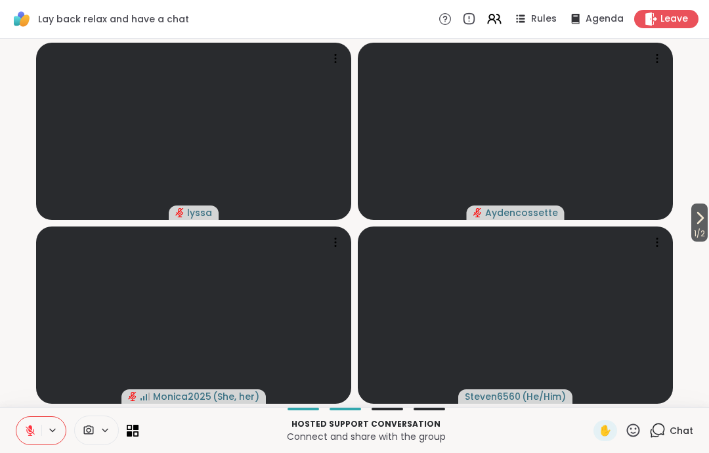
click at [682, 242] on video-player-container "1 / 2 lyssa Aydencossette Monica2025 ( She, her ) Steven6560 ( He/Him )" at bounding box center [355, 223] width 694 height 358
click at [700, 236] on span "1 / 2" at bounding box center [700, 234] width 16 height 16
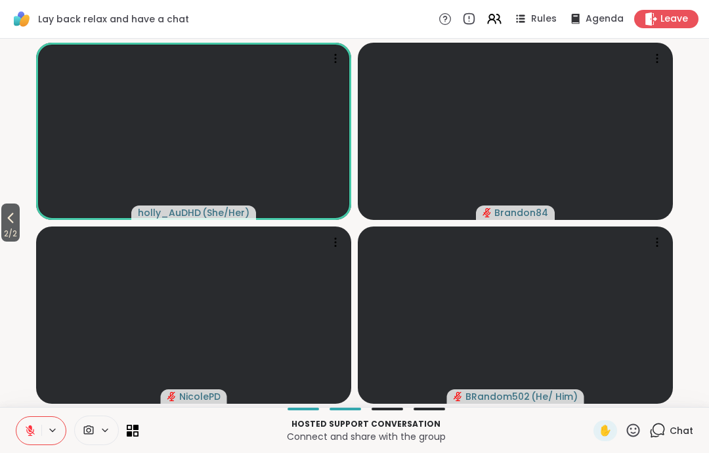
click at [5, 231] on span "2 / 2" at bounding box center [10, 234] width 18 height 16
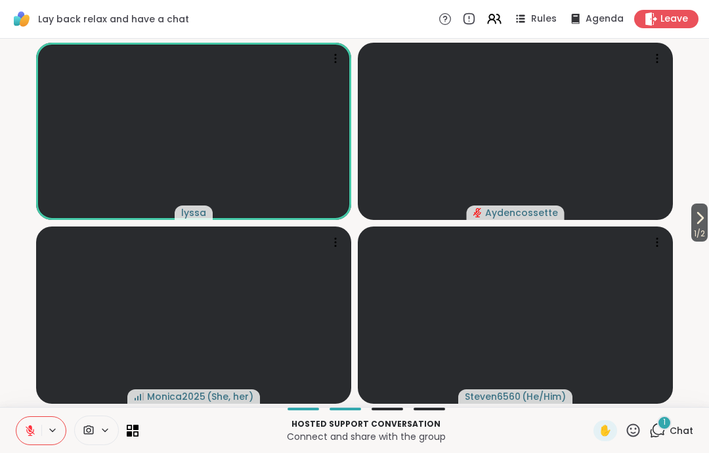
click at [26, 439] on button at bounding box center [28, 431] width 25 height 28
click at [24, 440] on button at bounding box center [27, 431] width 27 height 28
click at [25, 441] on button at bounding box center [28, 431] width 25 height 28
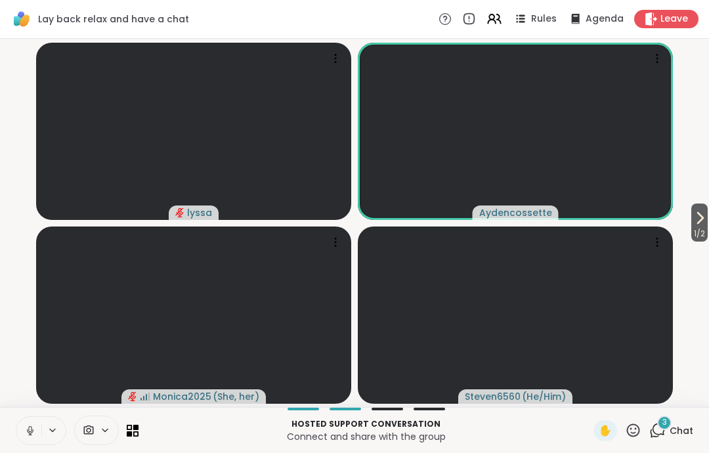
click at [33, 439] on button at bounding box center [28, 431] width 25 height 28
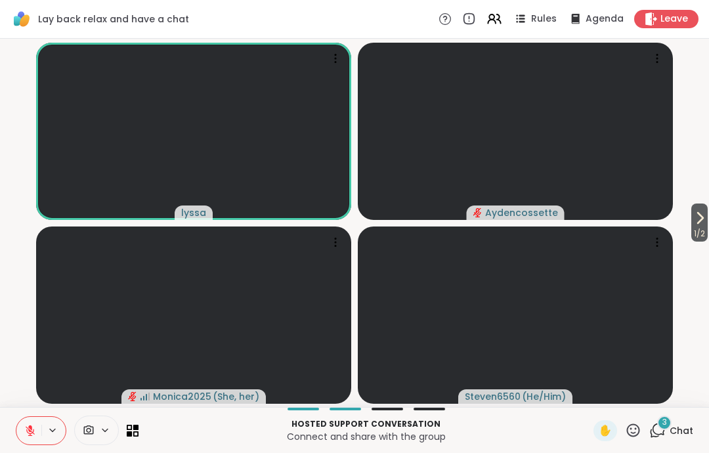
click at [27, 430] on icon at bounding box center [30, 430] width 9 height 9
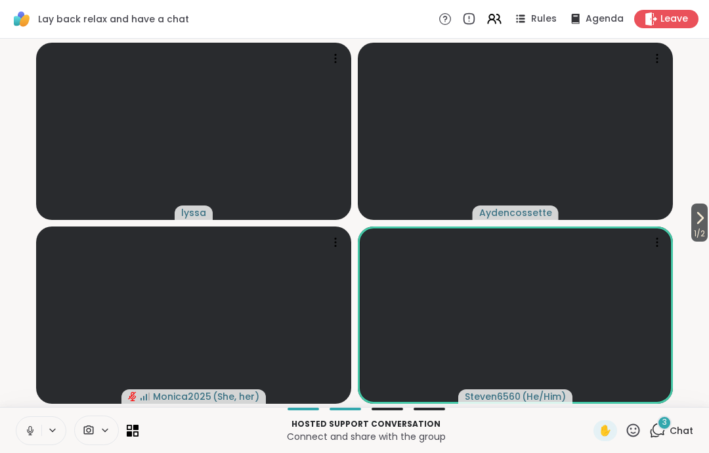
click at [30, 429] on icon at bounding box center [30, 431] width 12 height 12
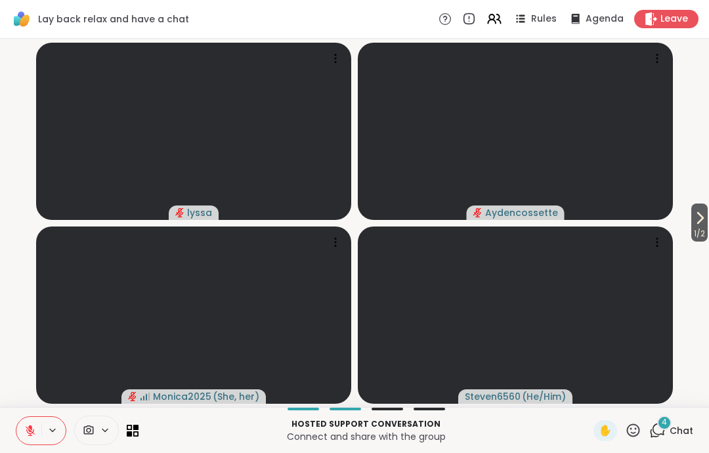
click at [20, 433] on button at bounding box center [28, 431] width 25 height 28
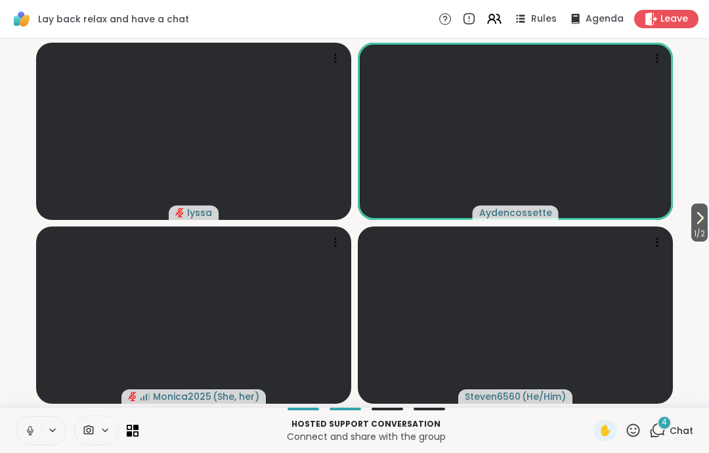
click at [34, 425] on icon at bounding box center [30, 431] width 12 height 12
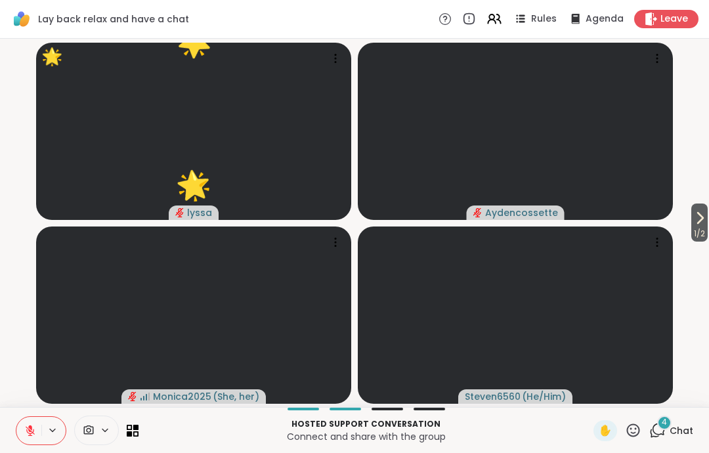
click at [28, 430] on icon at bounding box center [30, 431] width 12 height 12
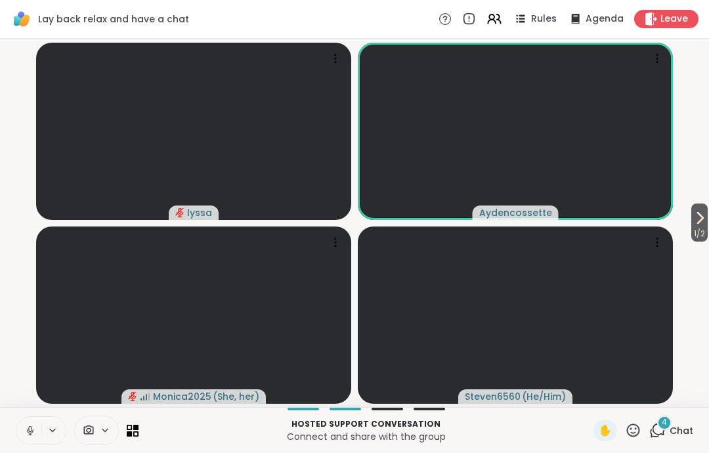
click at [22, 439] on button at bounding box center [28, 431] width 25 height 28
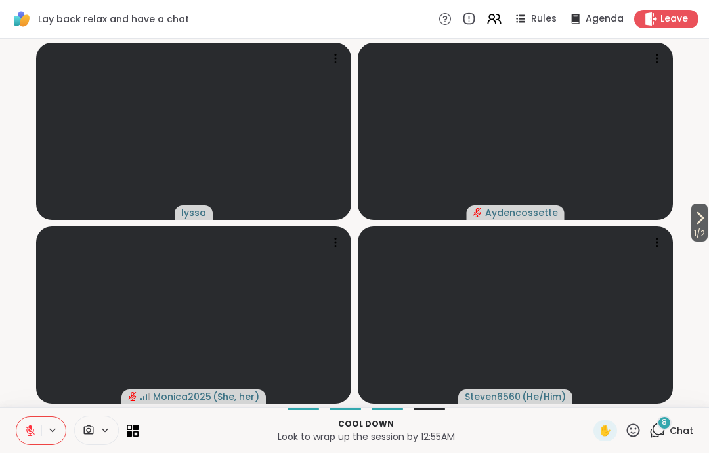
click at [701, 83] on video-player-container "1 / 2 lyssa Aydencossette Monica2025 ( She, her ) Steven6560 ( He/Him )" at bounding box center [355, 223] width 694 height 358
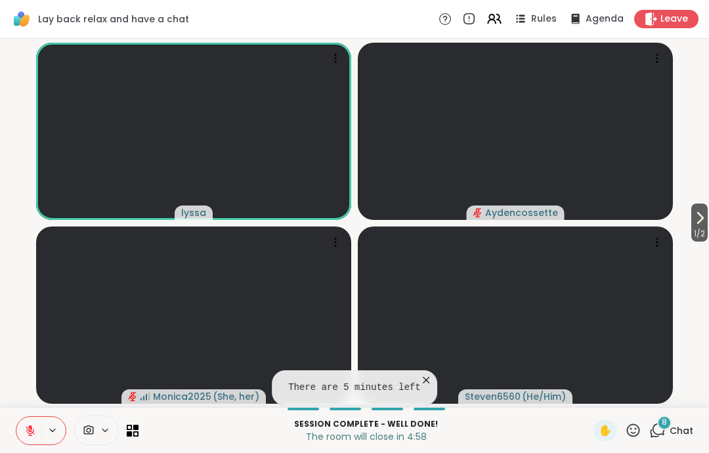
click at [33, 426] on icon at bounding box center [30, 431] width 12 height 12
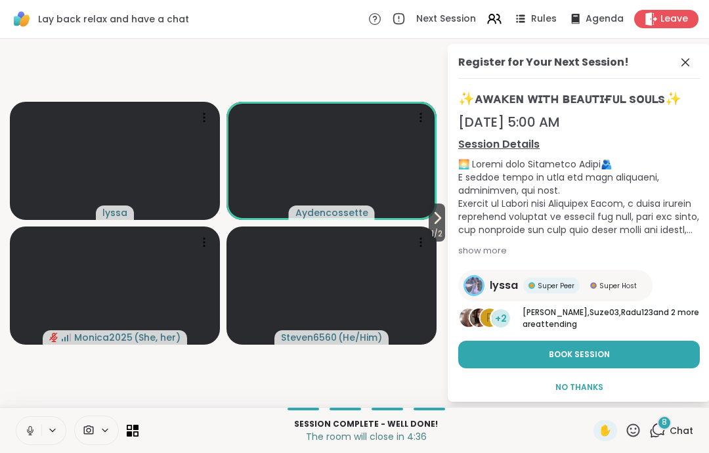
click at [26, 426] on icon at bounding box center [30, 431] width 12 height 12
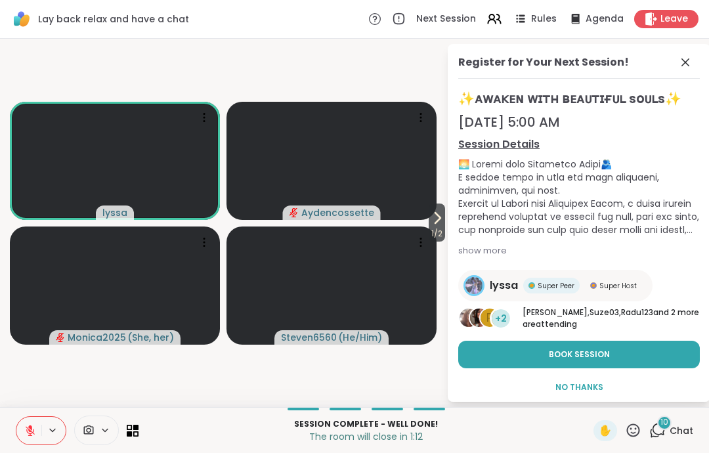
click at [32, 418] on button at bounding box center [28, 431] width 25 height 28
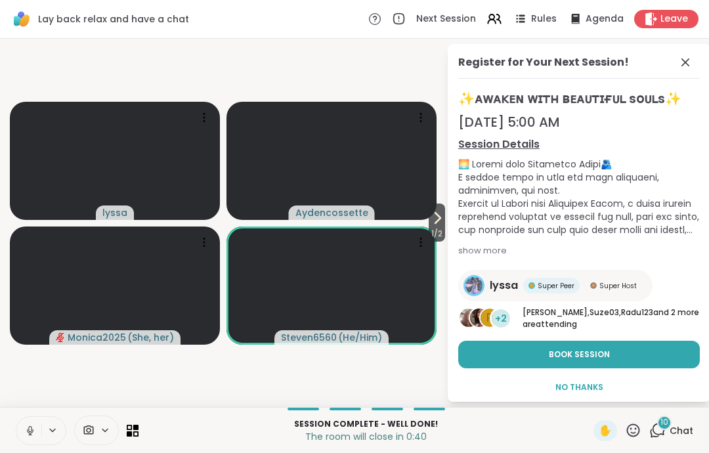
click at [34, 426] on icon at bounding box center [30, 431] width 12 height 12
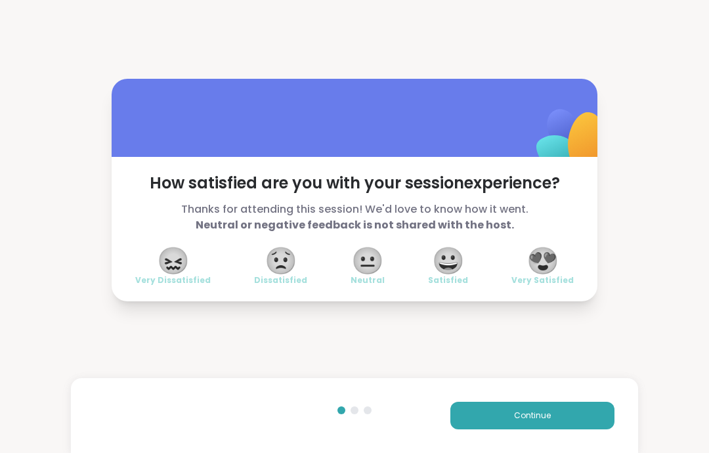
click at [550, 257] on span "😍" at bounding box center [543, 261] width 33 height 24
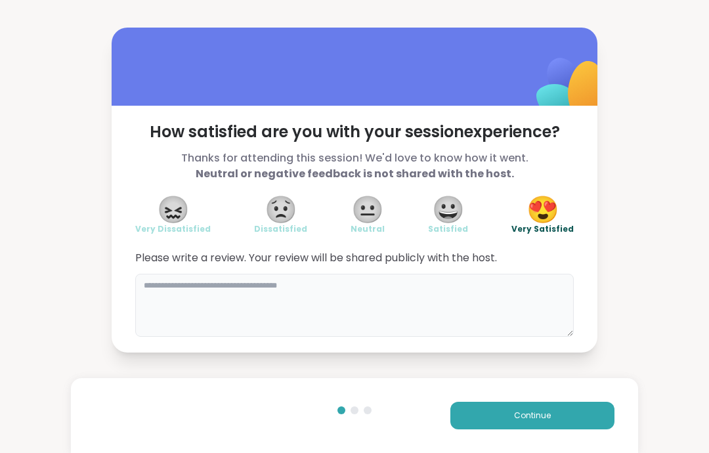
click at [409, 306] on textarea at bounding box center [354, 305] width 439 height 63
type textarea "**********"
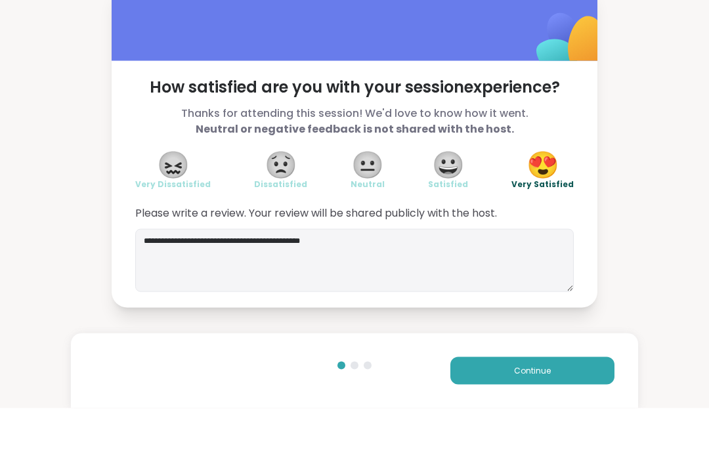
click at [578, 402] on button "Continue" at bounding box center [533, 416] width 164 height 28
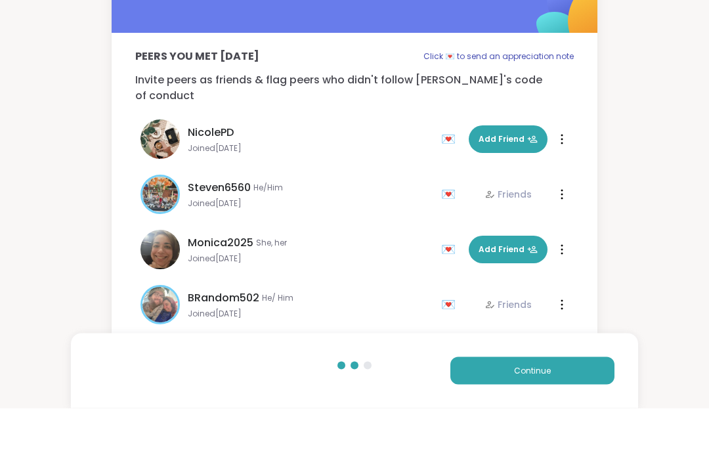
scroll to position [24, 0]
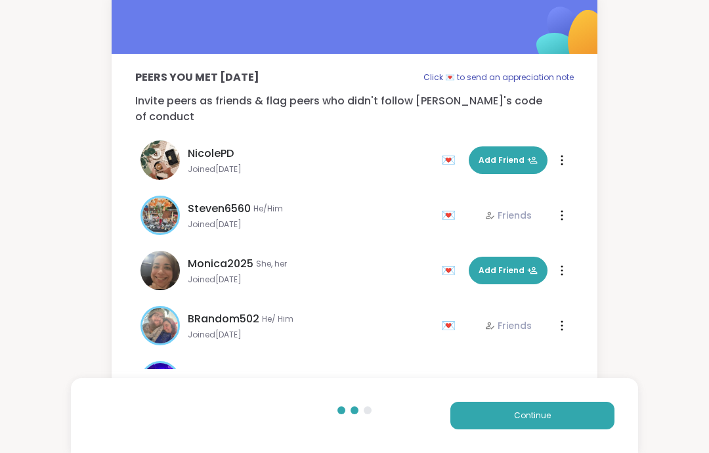
click at [578, 372] on div "Peers you met today Click 💌 to send an appreciation note Invite peers as friend…" at bounding box center [355, 225] width 486 height 342
click at [583, 420] on button "Continue" at bounding box center [533, 416] width 164 height 28
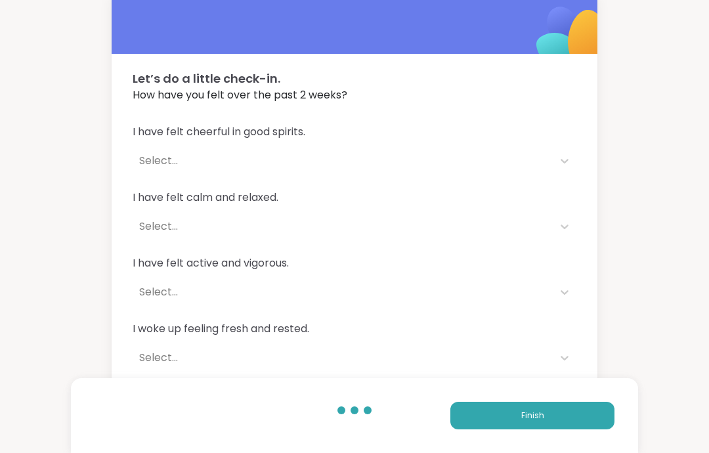
click at [582, 420] on button "Finish" at bounding box center [533, 416] width 164 height 28
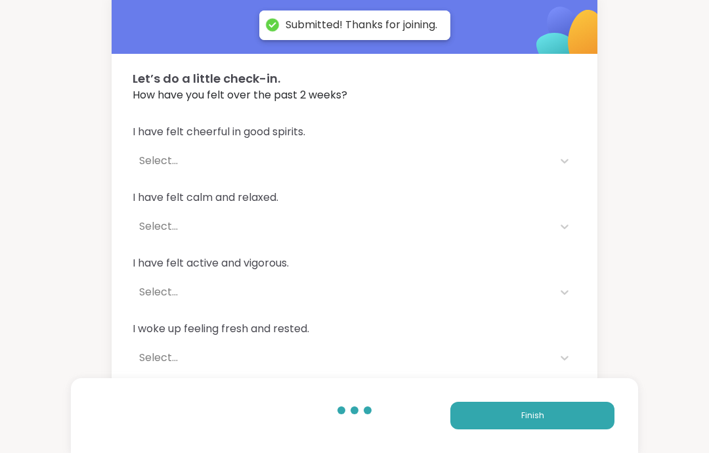
scroll to position [13, 0]
